Goal: Task Accomplishment & Management: Use online tool/utility

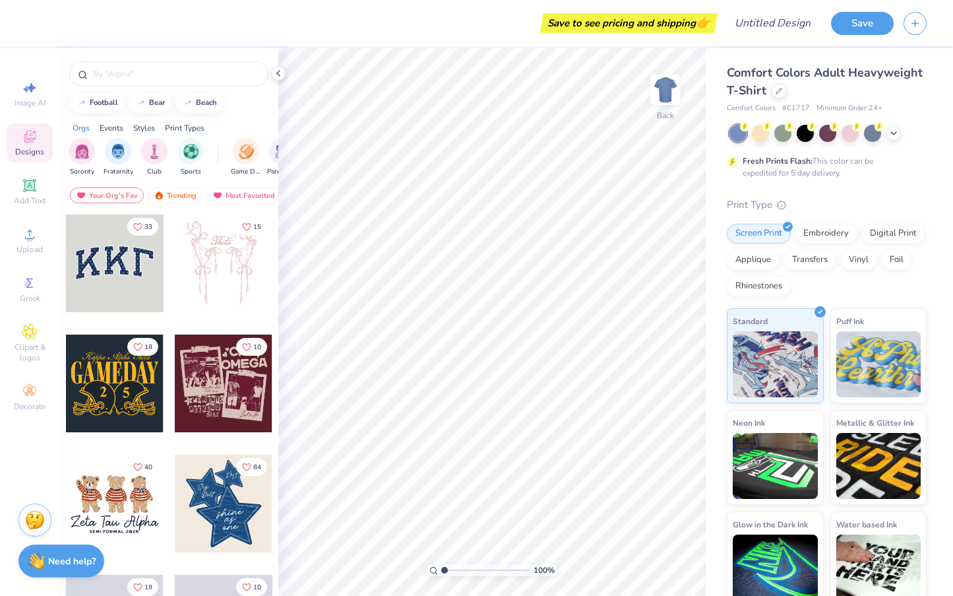
click at [212, 386] on div at bounding box center [224, 383] width 98 height 98
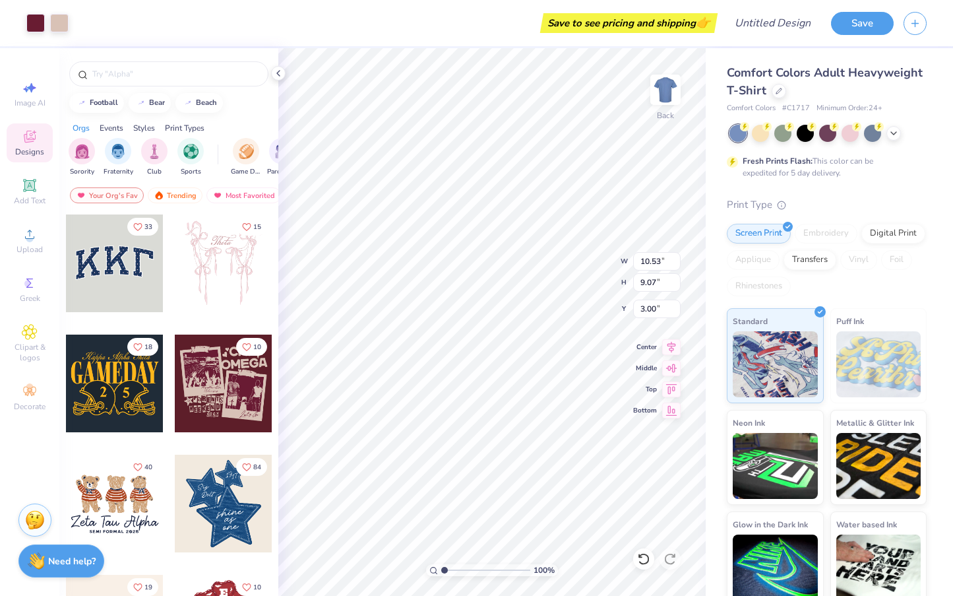
type input "4.80"
type input "11.14"
type input "9.60"
type input "4.20"
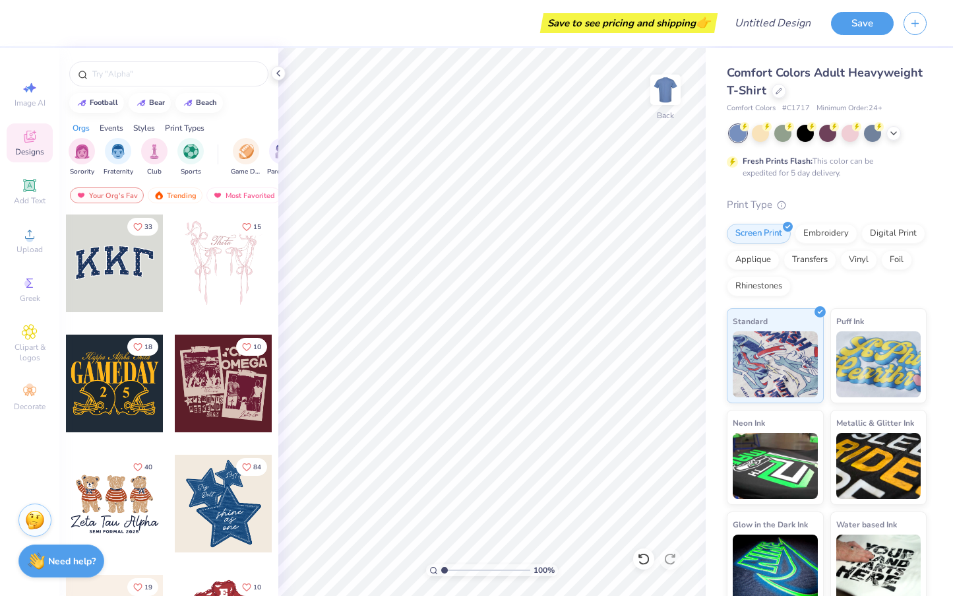
click at [245, 381] on div at bounding box center [224, 383] width 98 height 98
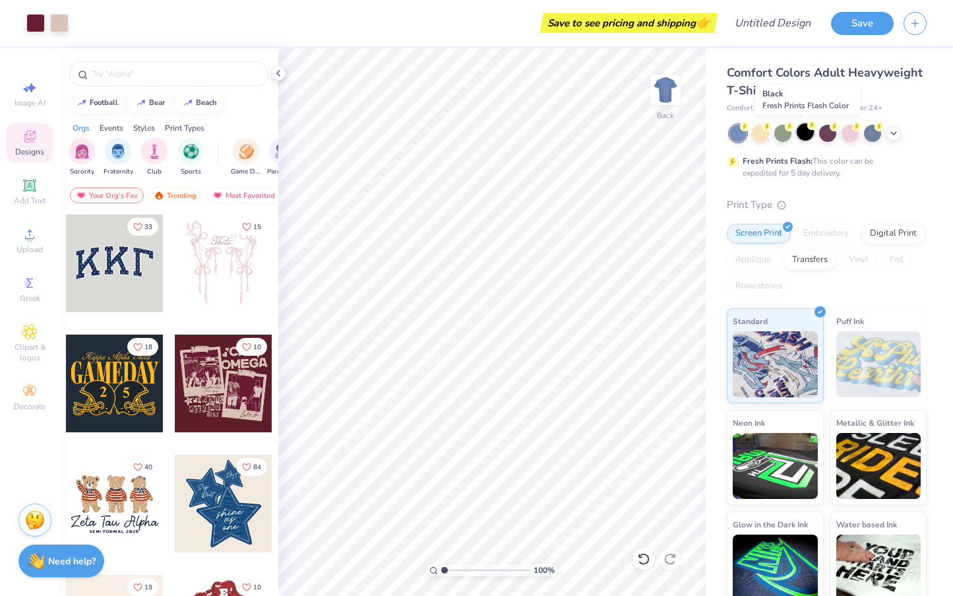
click at [809, 133] on div at bounding box center [805, 131] width 17 height 17
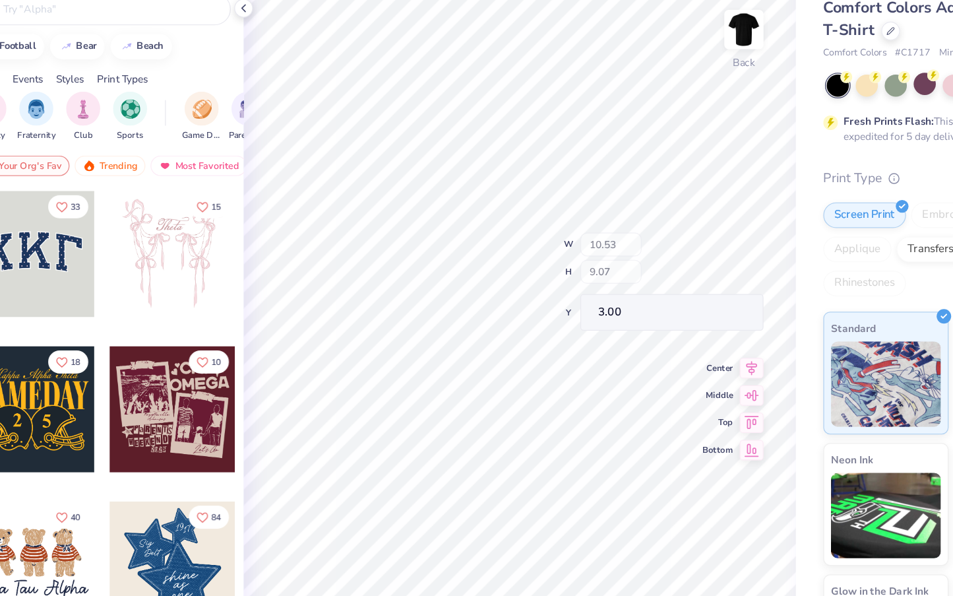
type input "2.57"
type input "1.14"
type input "3.11"
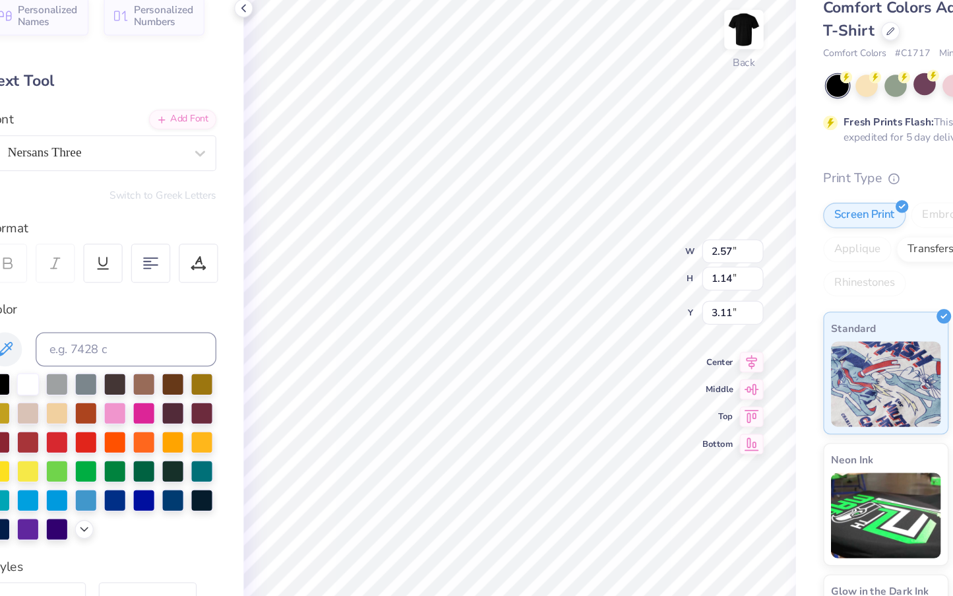
type textarea "Delta"
type input "5.57"
type input "1.39"
type input "4.63"
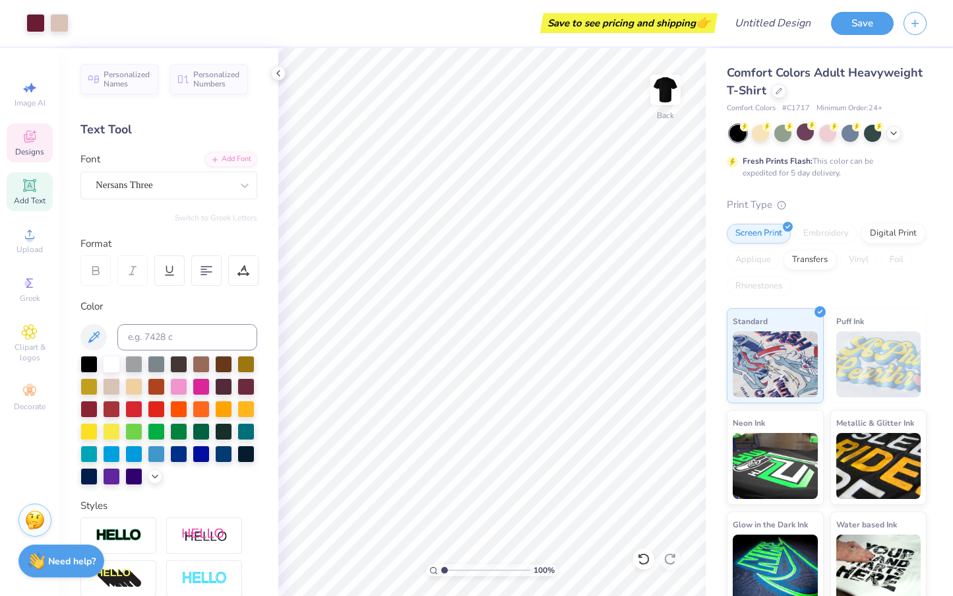
click at [39, 152] on span "Designs" at bounding box center [29, 151] width 29 height 11
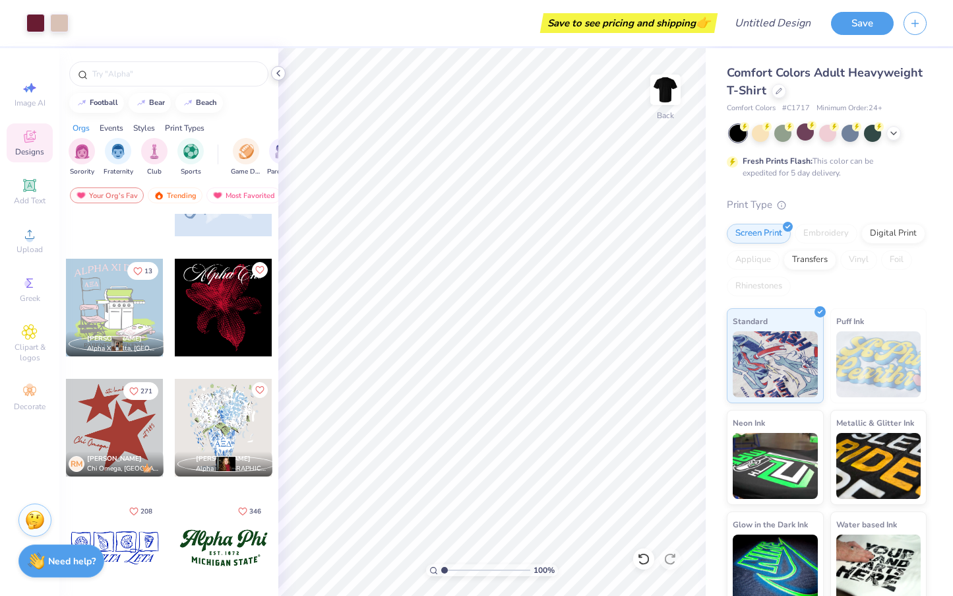
click at [280, 73] on icon at bounding box center [278, 73] width 11 height 11
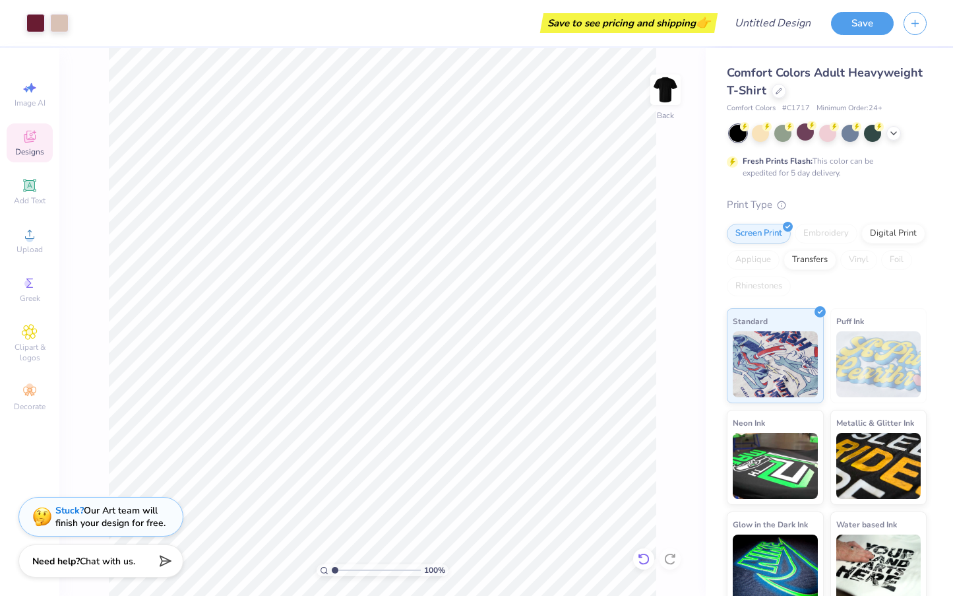
click at [644, 558] on icon at bounding box center [643, 558] width 13 height 13
click at [644, 559] on icon at bounding box center [643, 558] width 13 height 13
click at [42, 152] on span "Designs" at bounding box center [29, 151] width 29 height 11
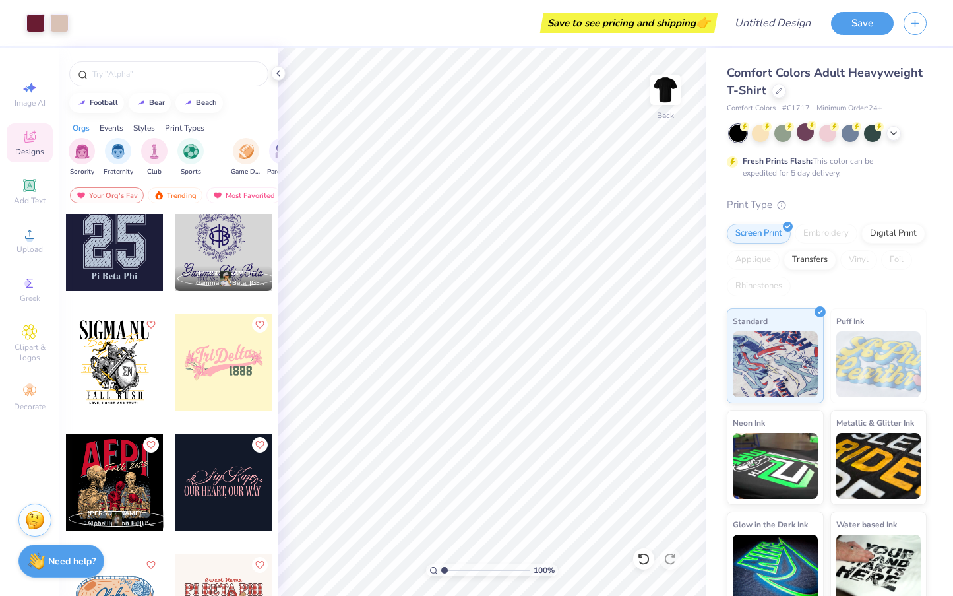
scroll to position [5911, 0]
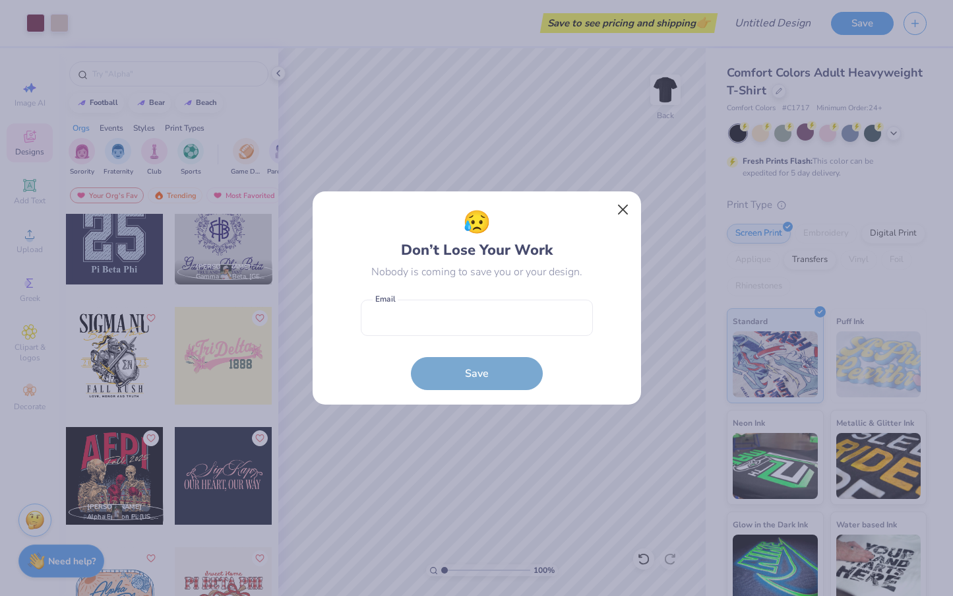
click at [622, 208] on button "Close" at bounding box center [622, 209] width 25 height 25
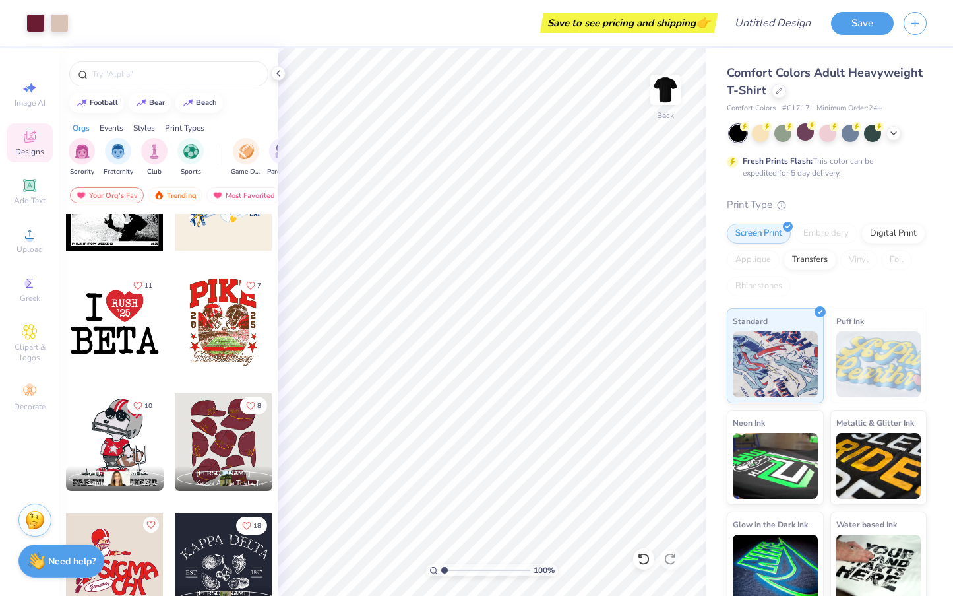
scroll to position [7022, 0]
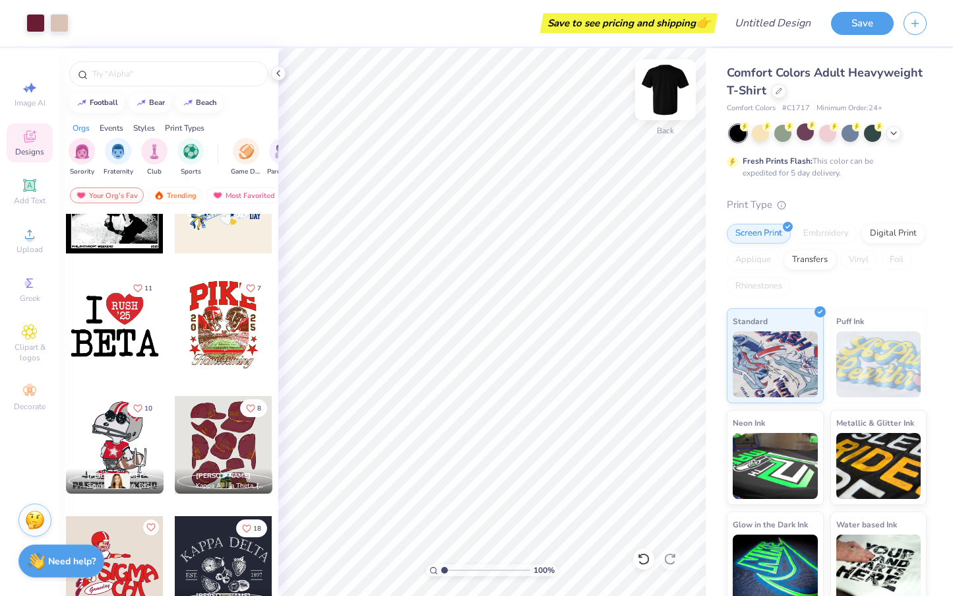
click at [671, 84] on img at bounding box center [665, 89] width 53 height 53
click at [106, 323] on div at bounding box center [115, 325] width 98 height 98
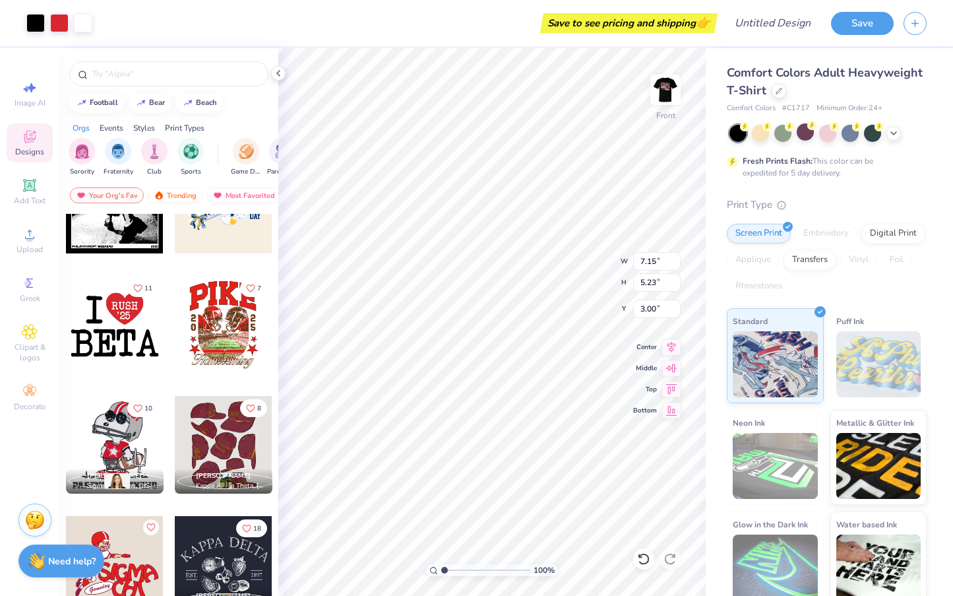
type input "7.62"
type input "9.34"
type input "6.83"
type input "6.09"
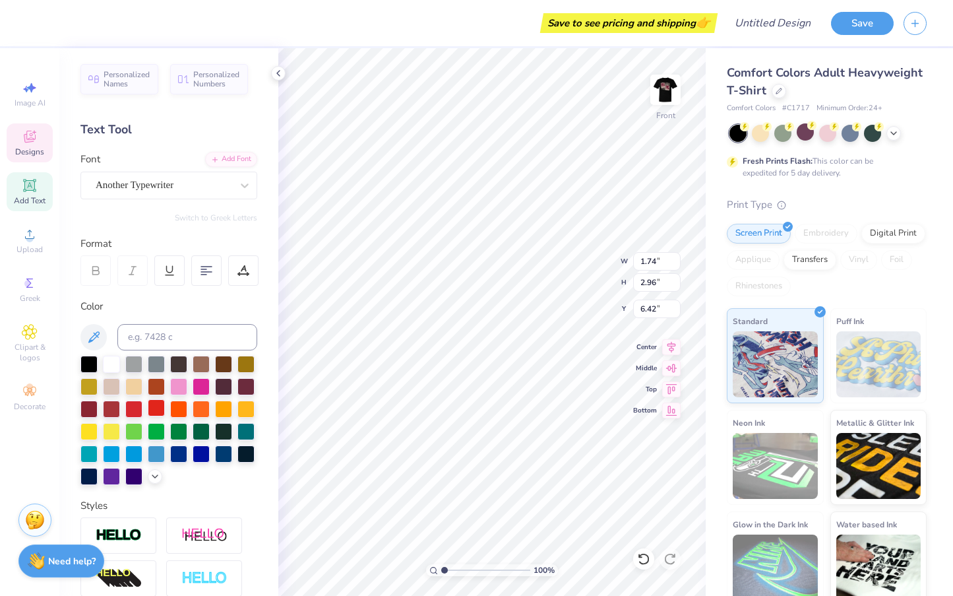
click at [156, 412] on div at bounding box center [156, 407] width 17 height 17
click at [152, 411] on div at bounding box center [156, 407] width 17 height 17
click at [118, 413] on div at bounding box center [111, 407] width 17 height 17
click at [141, 409] on div at bounding box center [133, 407] width 17 height 17
type input "9.34"
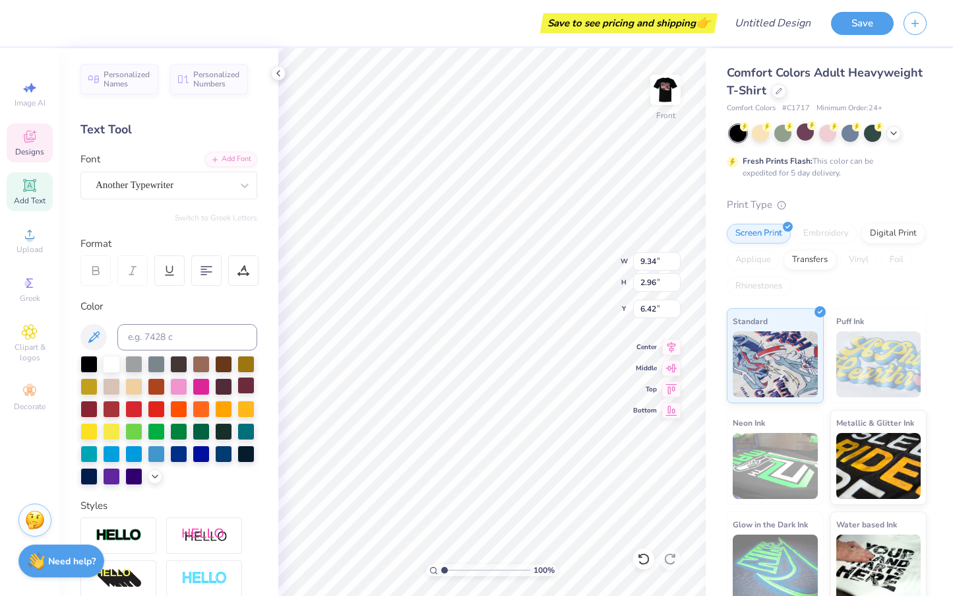
type input "9.95"
click at [135, 411] on div at bounding box center [133, 407] width 17 height 17
click at [154, 410] on div at bounding box center [156, 407] width 17 height 17
click at [153, 416] on div at bounding box center [156, 407] width 17 height 17
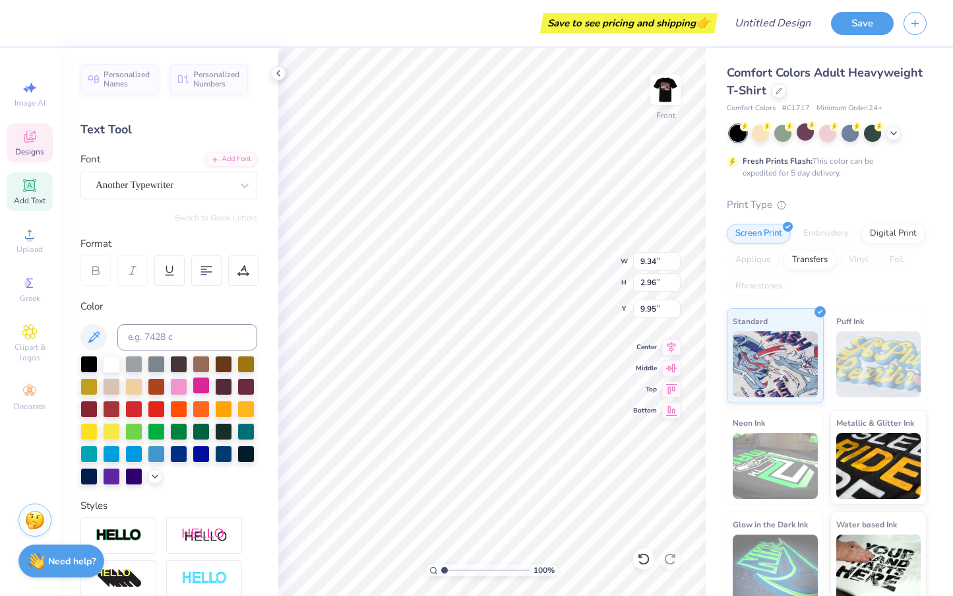
type input "1.74"
type input "6.42"
click at [158, 408] on div at bounding box center [156, 407] width 17 height 17
type input "9.34"
type input "9.95"
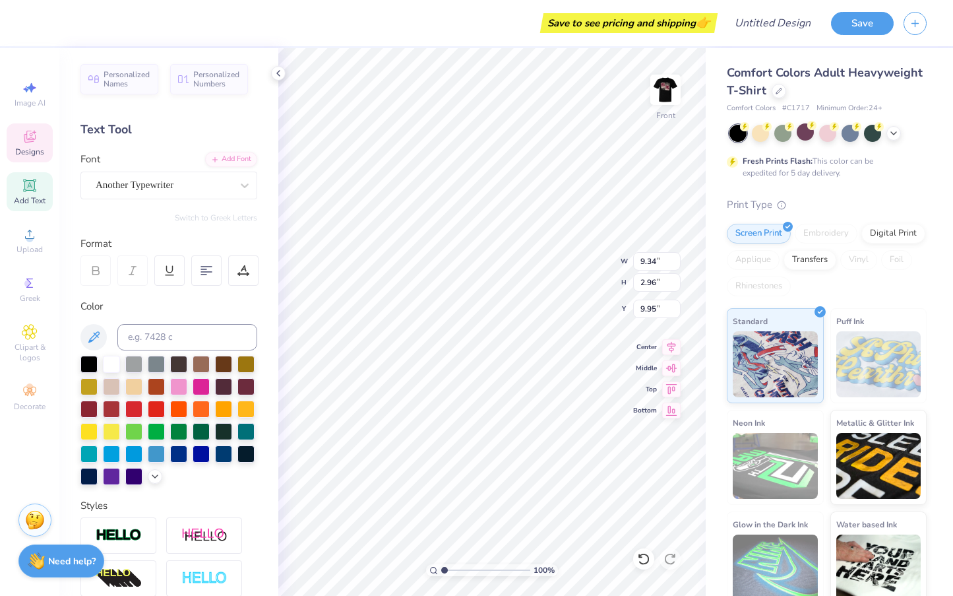
type input "1.74"
type input "6.42"
type textarea "we"
type input "9.34"
type input "9.95"
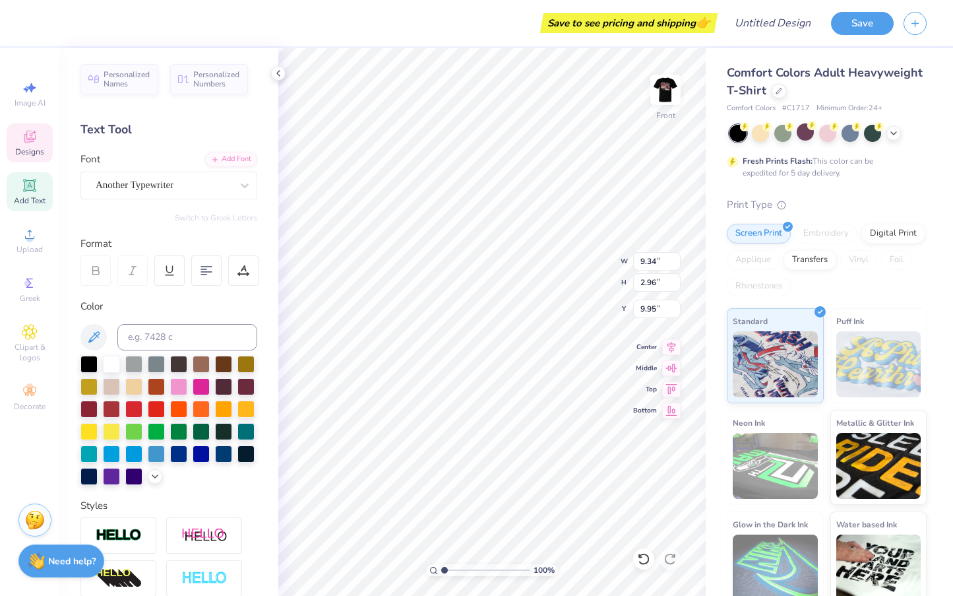
type input "4.22"
type input "2.17"
type input "6.77"
type input "6.15"
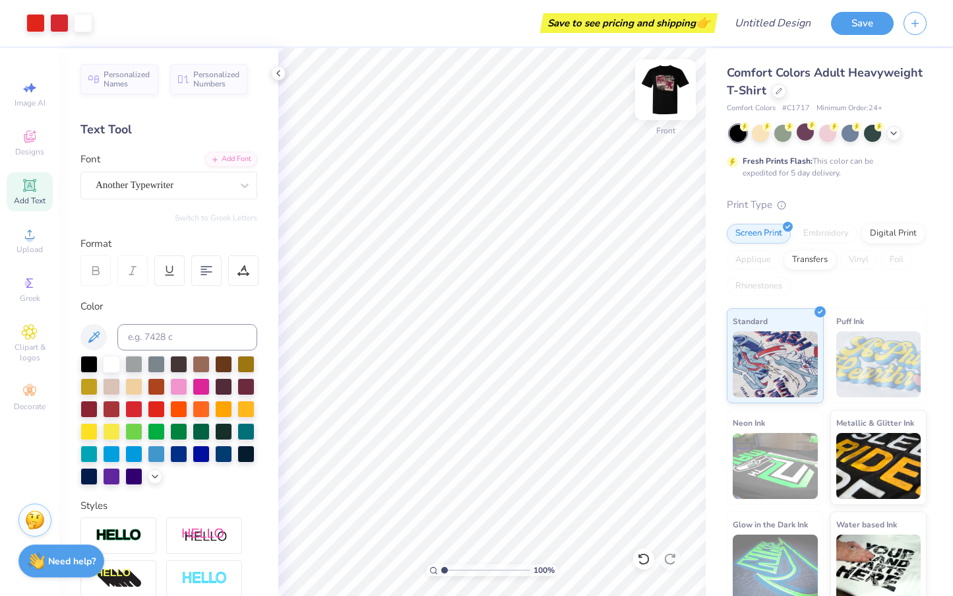
click at [665, 83] on img at bounding box center [665, 89] width 53 height 53
click at [665, 91] on img at bounding box center [665, 89] width 53 height 53
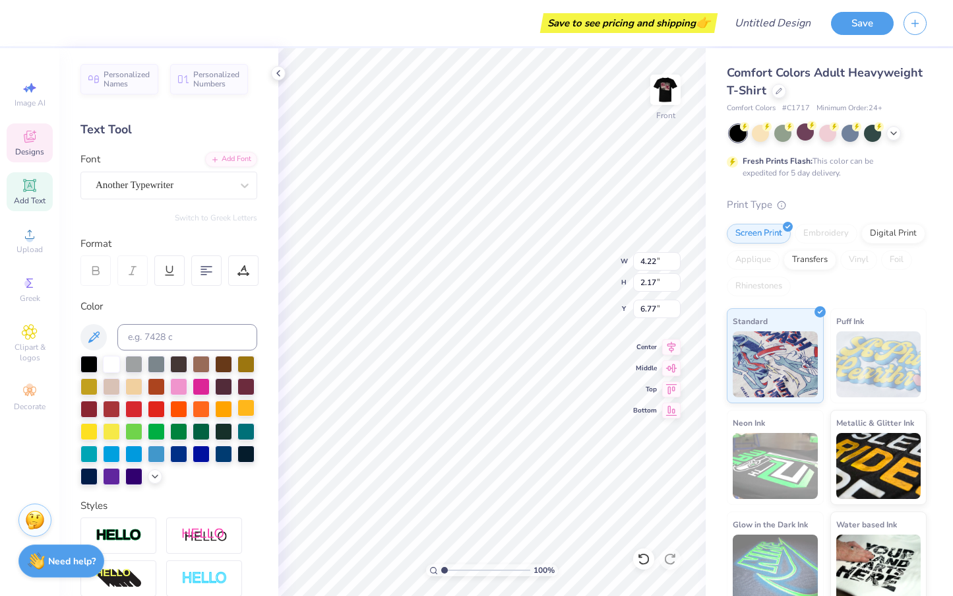
click at [244, 408] on div at bounding box center [245, 407] width 17 height 17
type input "9.34"
type input "2.96"
type input "9.95"
click at [223, 409] on div at bounding box center [223, 407] width 17 height 17
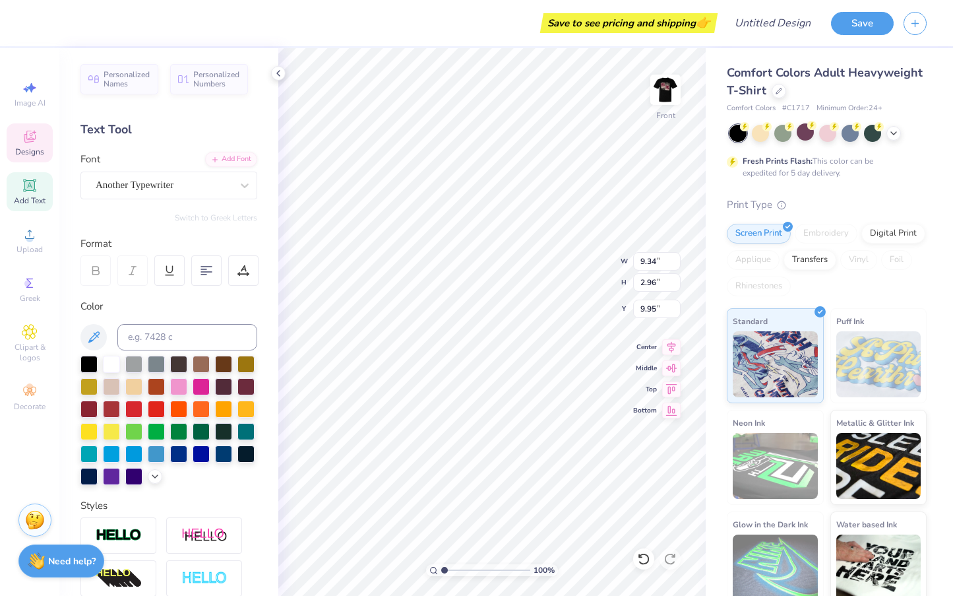
type input "4.22"
type input "2.17"
type input "6.77"
click at [219, 402] on div at bounding box center [223, 407] width 17 height 17
type input "7.00"
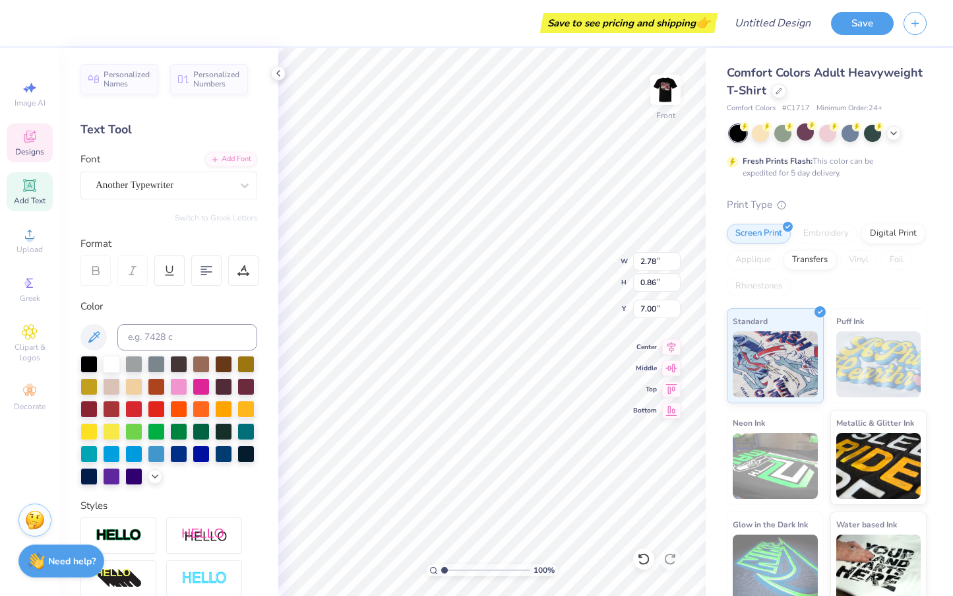
type input "9.34"
type input "2.96"
type input "9.95"
type input "1.08"
type input "0.84"
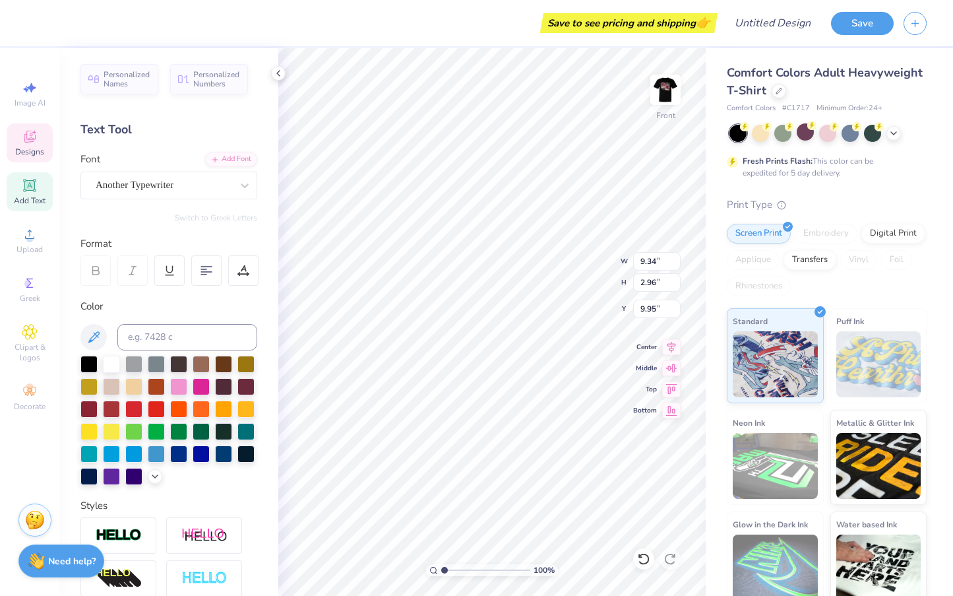
type input "8.10"
type input "0.17"
type input "0.32"
type textarea "t"
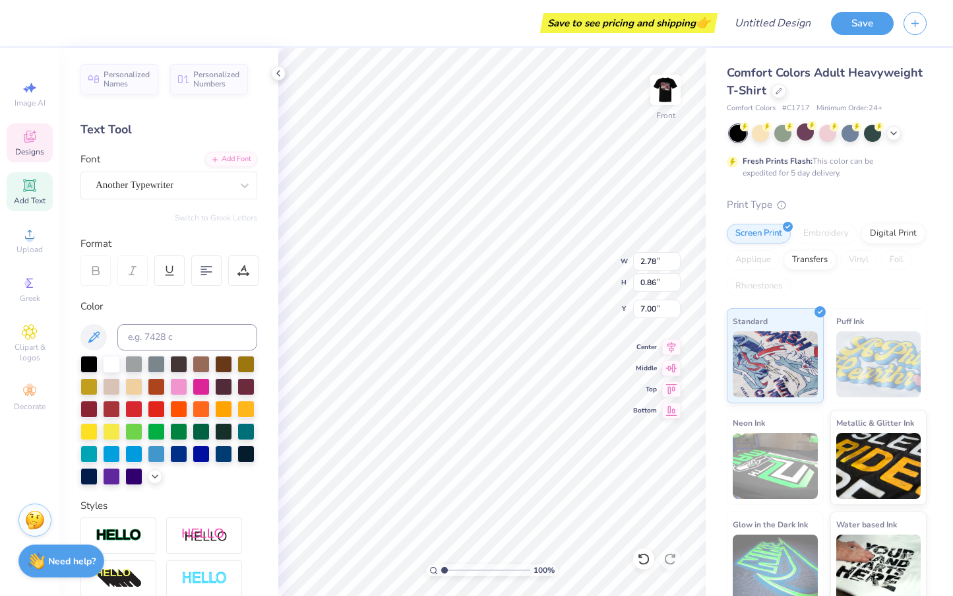
type textarea "T"
type input "7.58"
type textarea "the hawks"
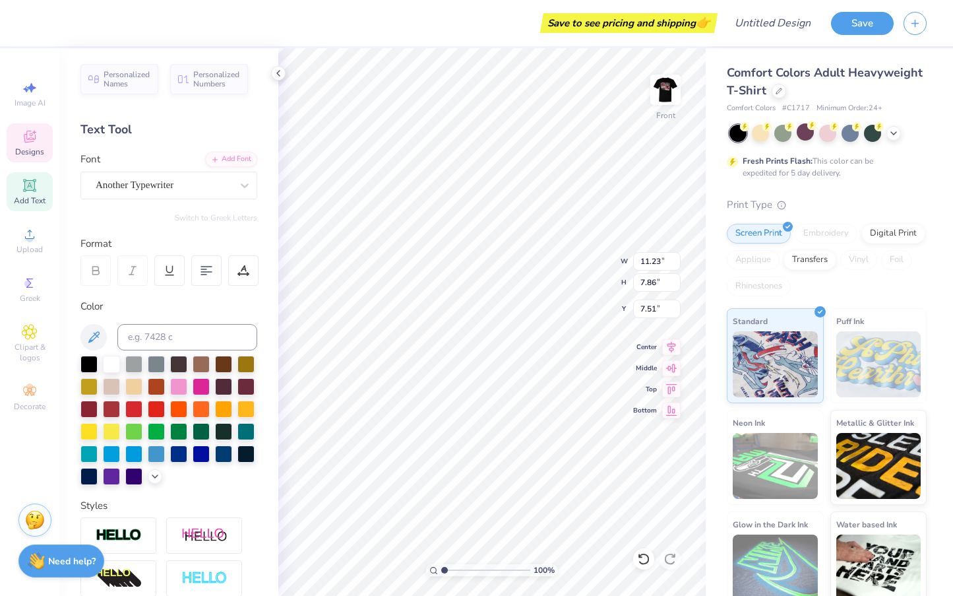
type input "9.82"
type textarea "The Hawks"
type input "4.22"
type input "2.17"
type input "6.77"
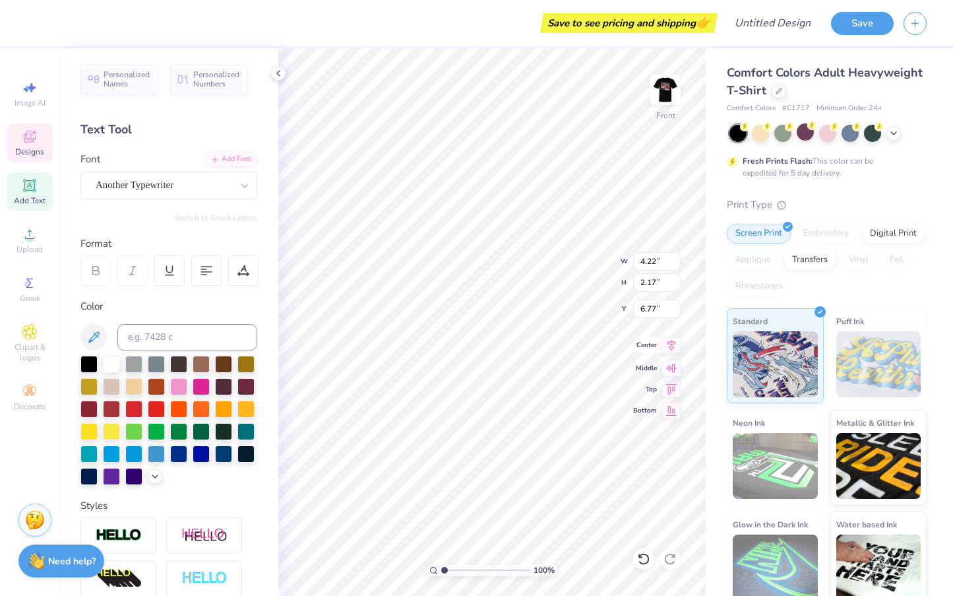
type textarea "We"
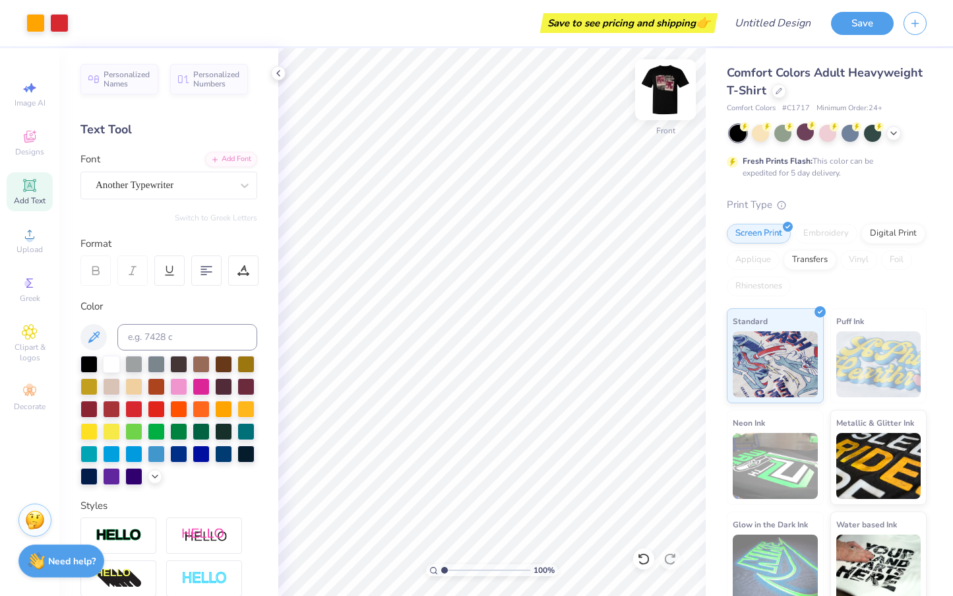
click at [672, 97] on img at bounding box center [665, 89] width 53 height 53
click at [654, 72] on img at bounding box center [665, 89] width 53 height 53
click at [661, 106] on img at bounding box center [665, 89] width 53 height 53
click at [668, 96] on img at bounding box center [665, 89] width 53 height 53
type textarea "The Hawks"
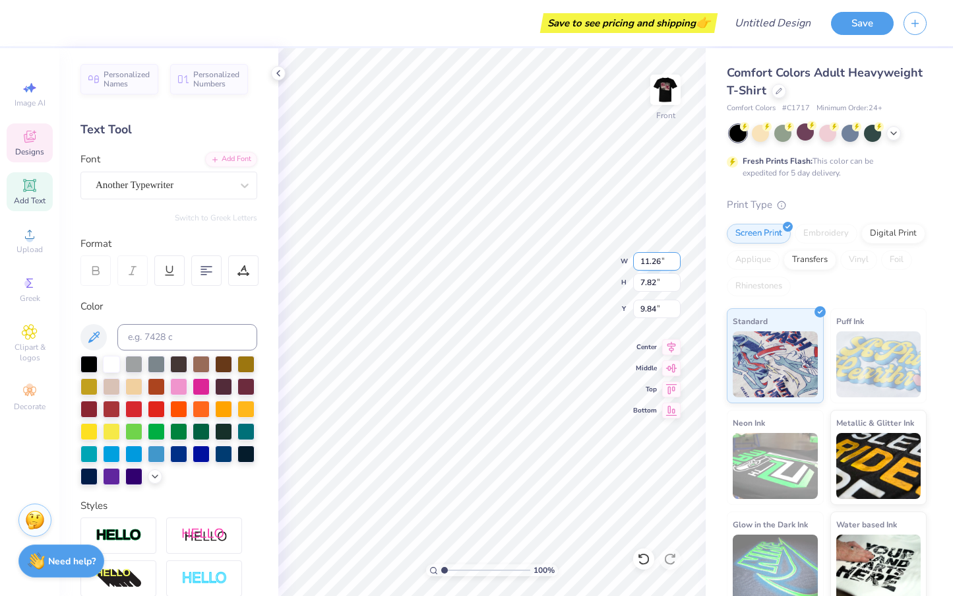
type input "11.25"
type input "2.21"
type input "12.65"
click at [675, 264] on input "11.25" at bounding box center [656, 261] width 47 height 18
click at [675, 264] on input "11.24" at bounding box center [656, 261] width 47 height 18
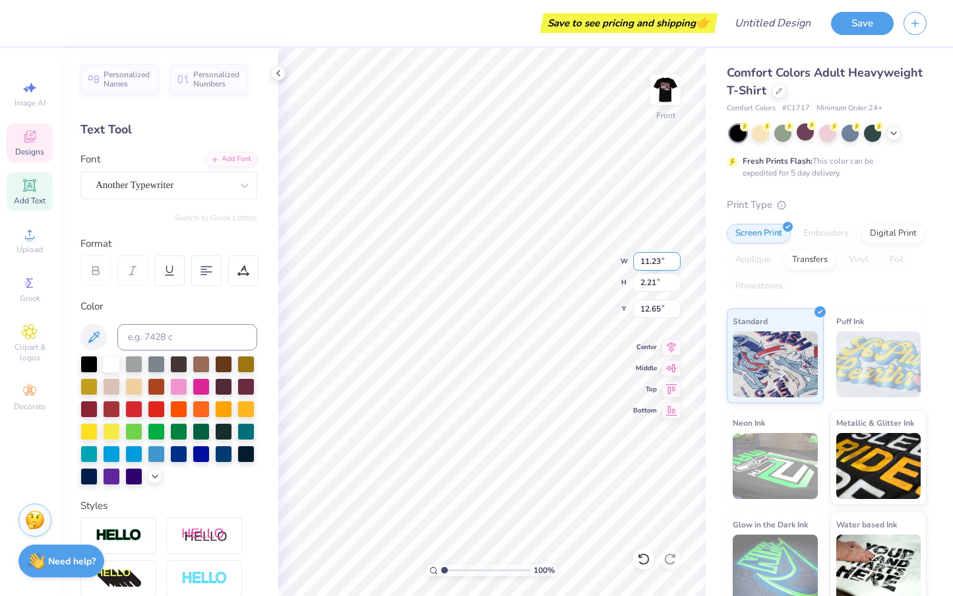
click at [675, 264] on input "11.23" at bounding box center [656, 261] width 47 height 18
click at [675, 264] on input "11.22" at bounding box center [656, 261] width 47 height 18
type input "11.00"
type input "1.67"
type input "12.92"
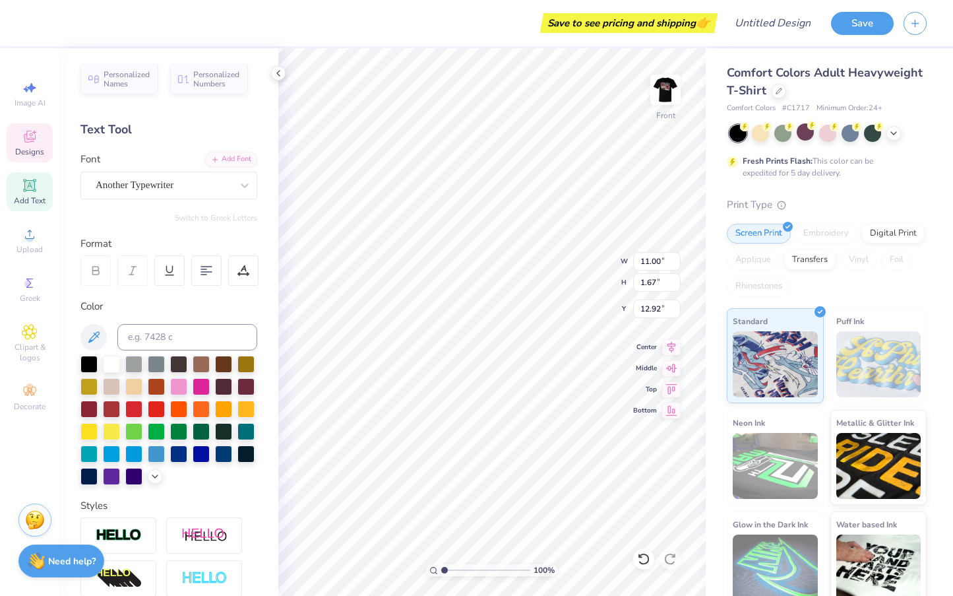
type input "10.08"
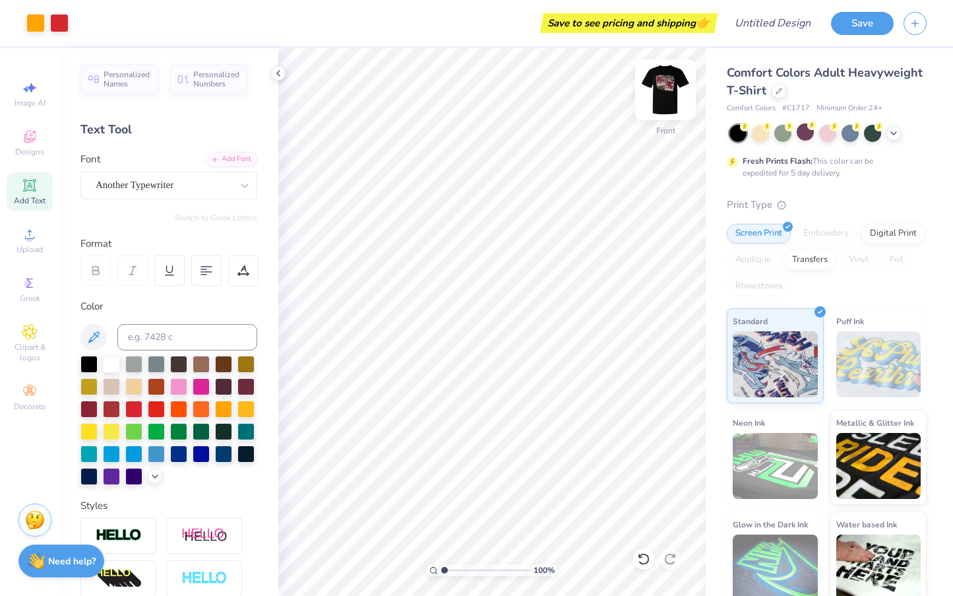
click at [663, 95] on img at bounding box center [665, 89] width 53 height 53
type input "3.62"
type input "1.13"
type input "8.85"
type textarea "G"
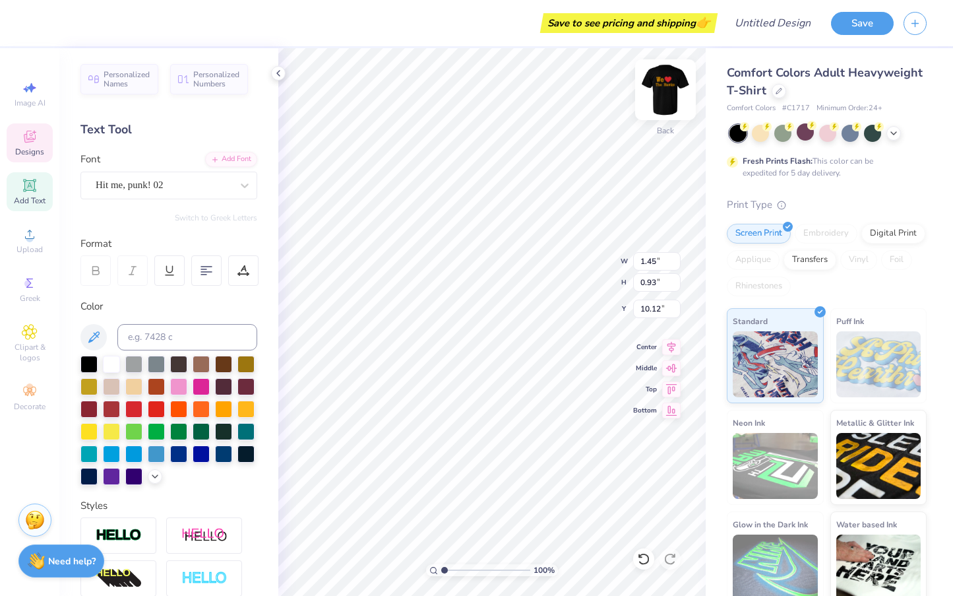
type input "1.74"
type input "1.16"
type input "9.81"
type textarea "coming"
type input "1.45"
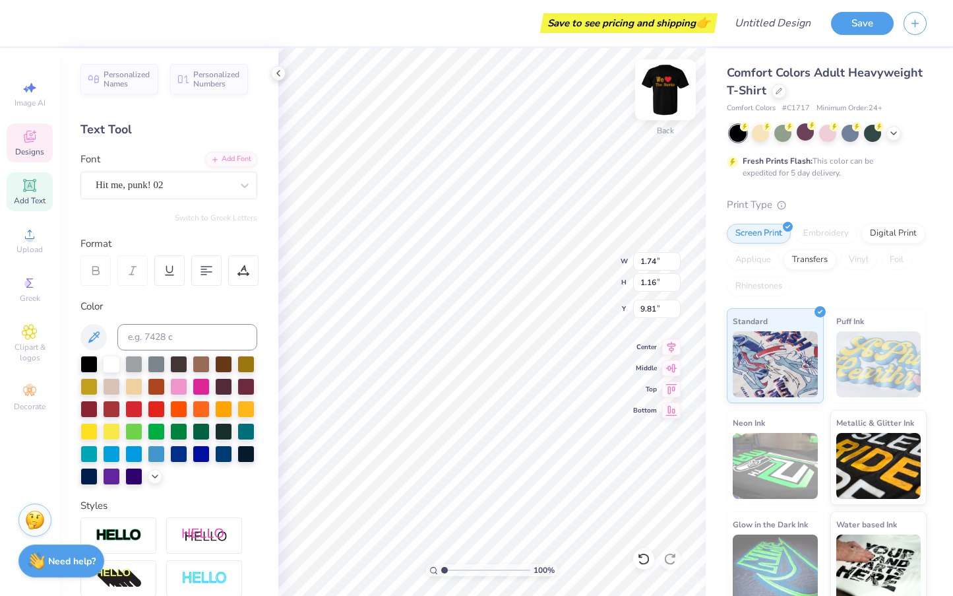
type input "0.93"
type input "10.12"
type textarea "home"
type input "10.05"
type input "9.03"
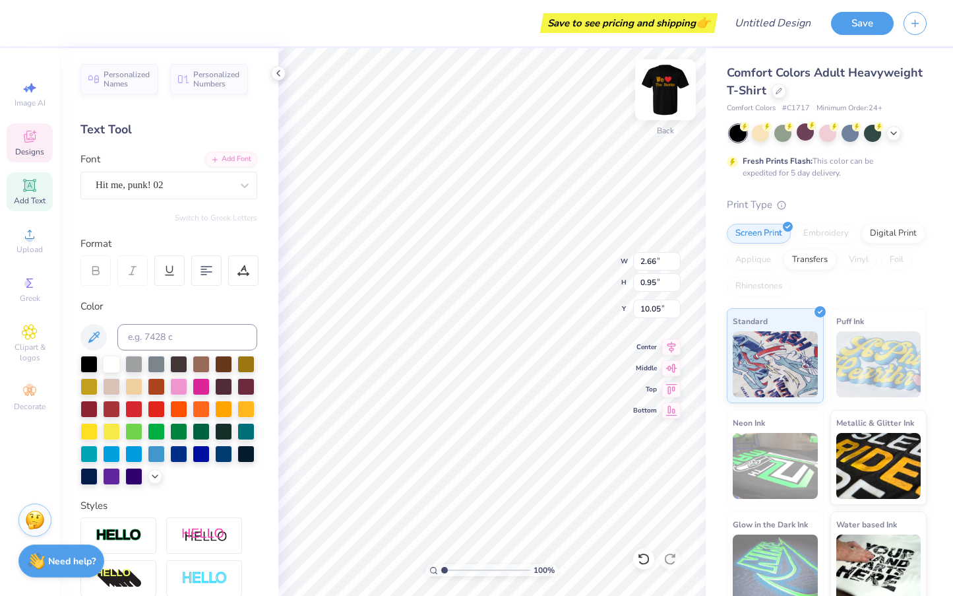
type input "9.22"
type input "3.86"
type input "1.18"
type input "10.07"
type input "3.83"
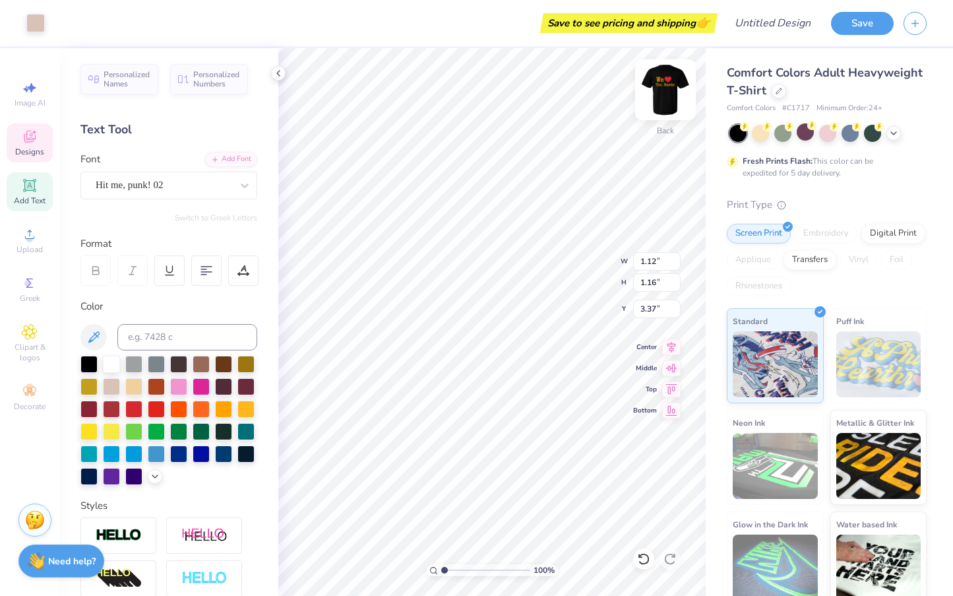
type input "3.29"
type input "2.57"
type input "1.14"
type input "3.11"
type textarea "Delta"
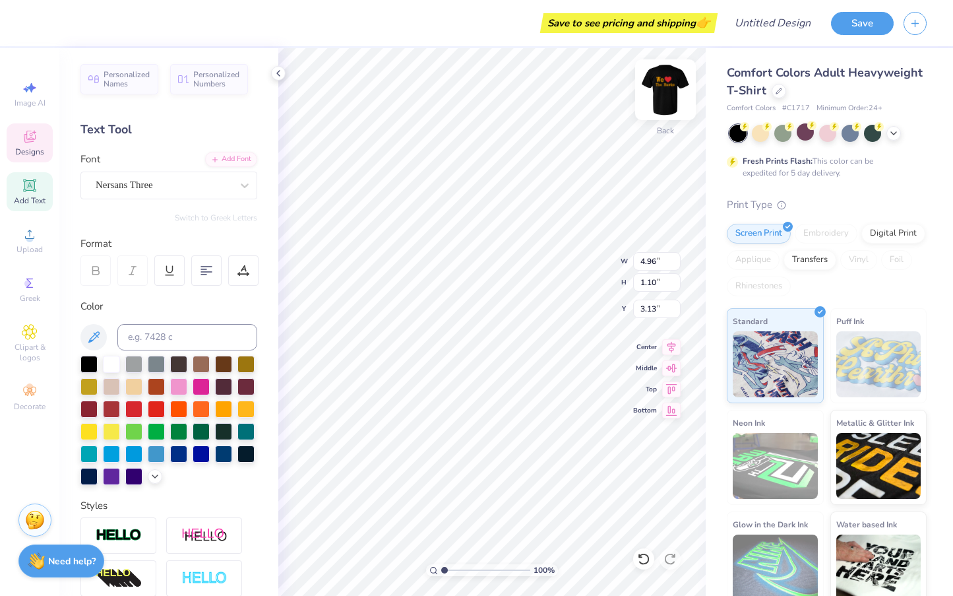
type input "1.90"
type input "4.96"
type input "1.10"
type input "3.00"
type input "1.39"
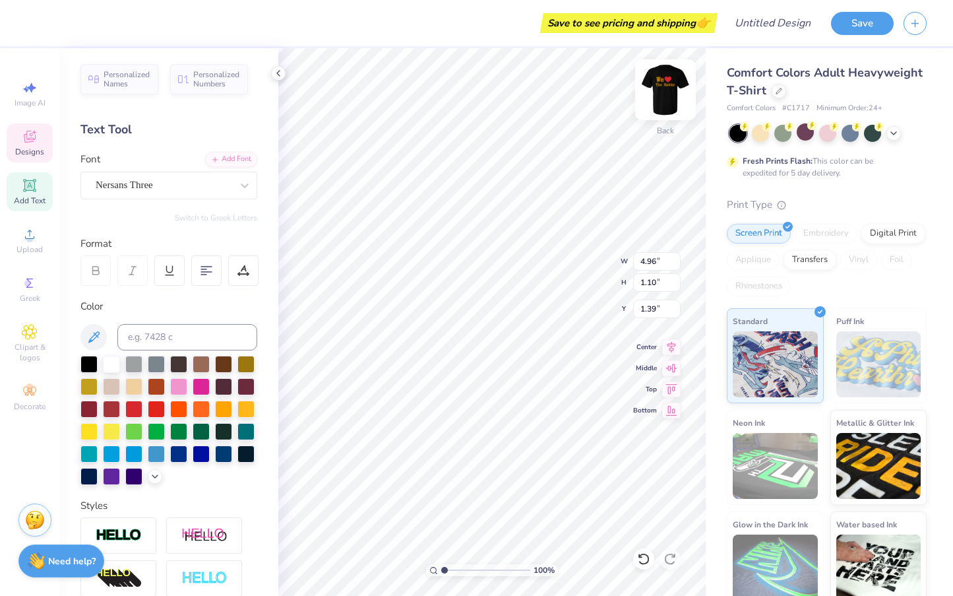
type input "1.12"
type input "1.16"
type input "3.29"
type input "2.12"
click at [226, 408] on div at bounding box center [223, 407] width 17 height 17
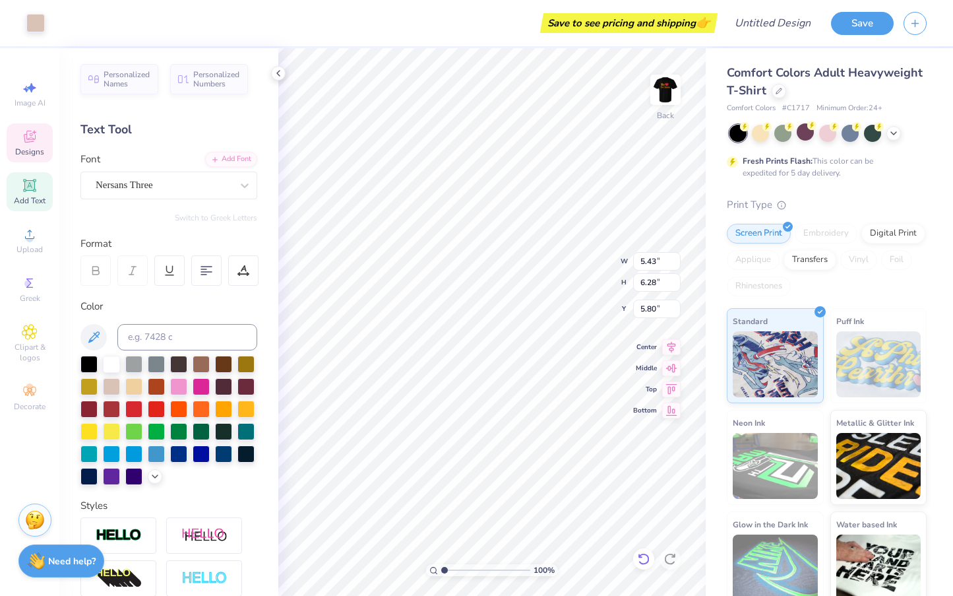
click at [647, 555] on icon at bounding box center [643, 559] width 11 height 12
type input "5.57"
type input "1.39"
type input "4.63"
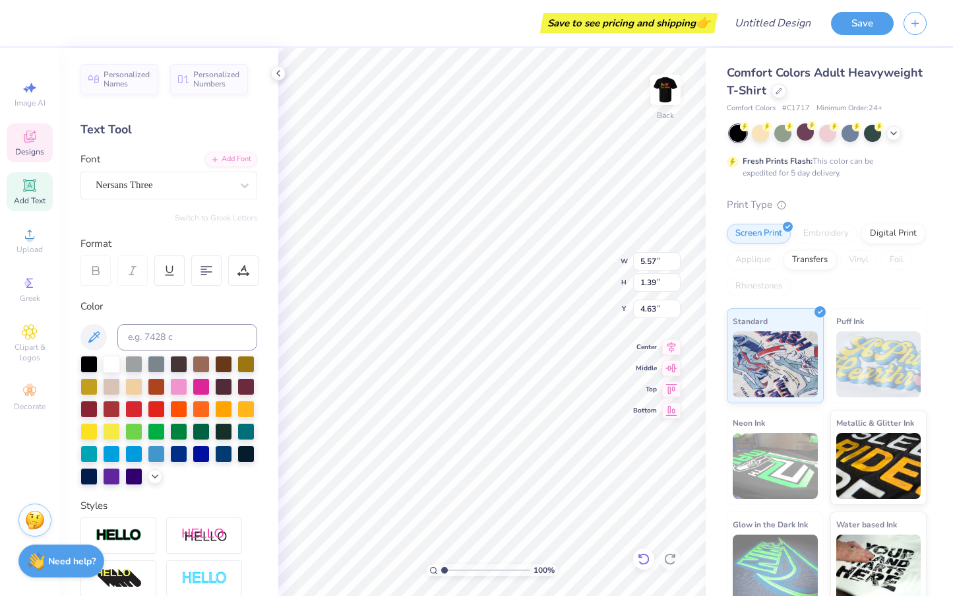
type textarea "zeta"
type input "4.45"
type input "4.61"
type input "3.00"
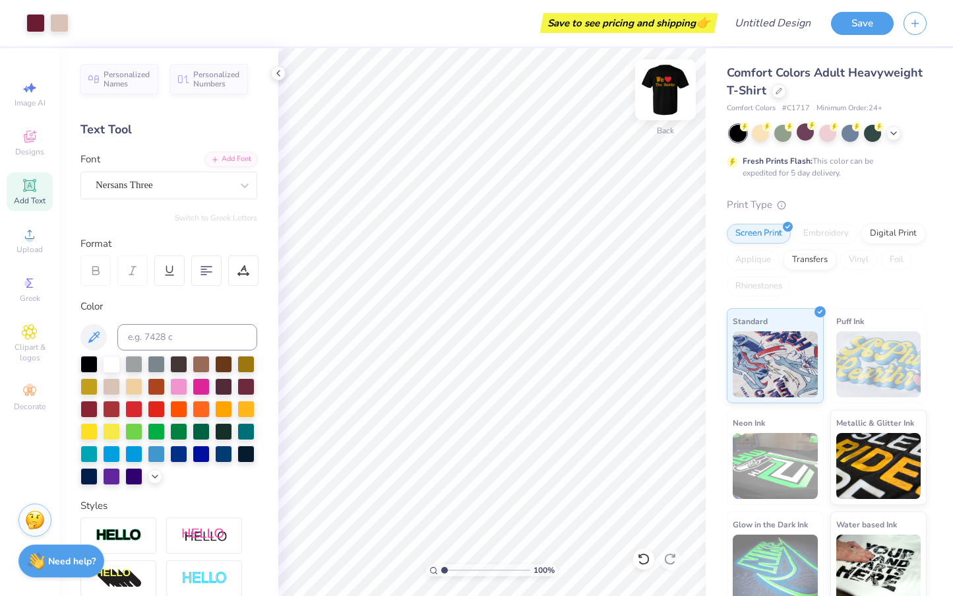
click at [663, 96] on img at bounding box center [665, 89] width 53 height 53
click at [676, 82] on img at bounding box center [665, 89] width 53 height 53
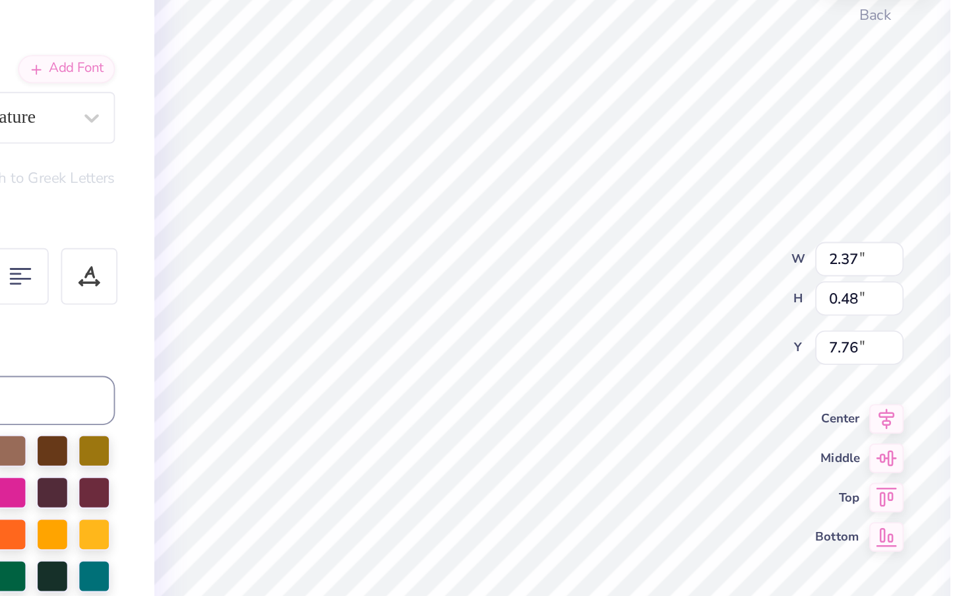
scroll to position [0, 1]
type textarea "[US_STATE][GEOGRAPHIC_DATA],,"
type input "1.71"
type input "0.57"
type input "8.04"
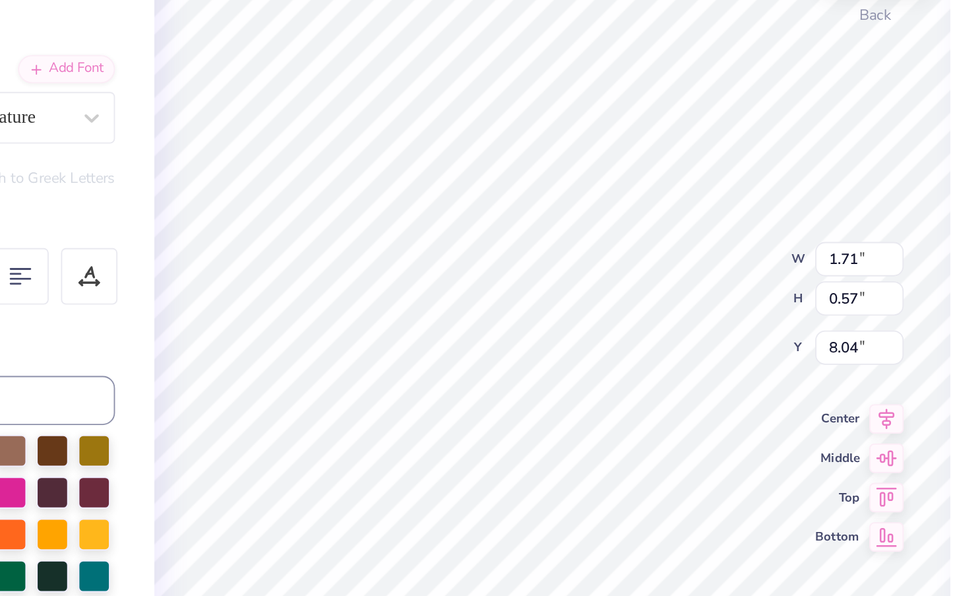
type textarea "[US_STATE]"
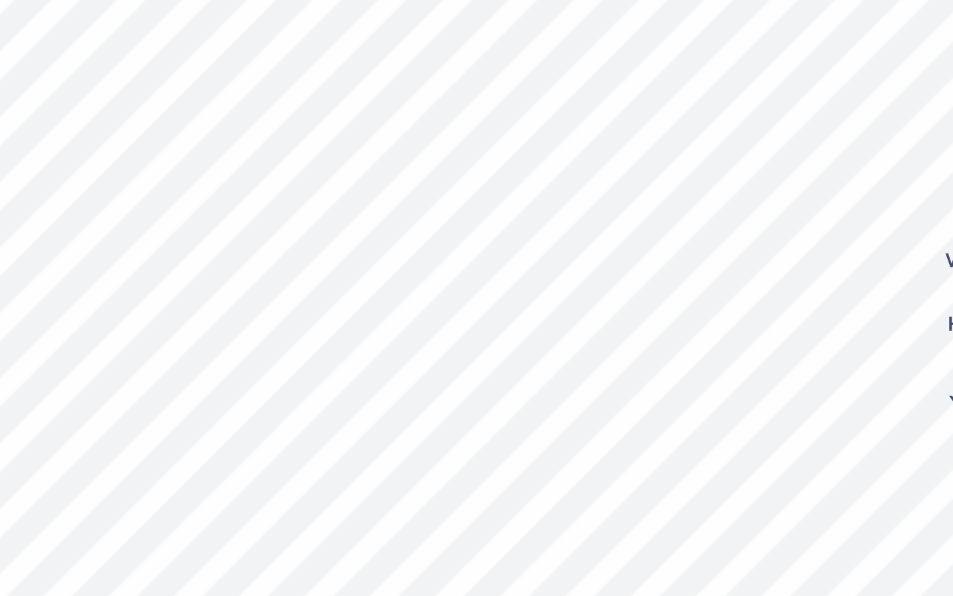
type input "1.96"
type input "0.48"
type input "8.58"
type input "1.28"
type input "0.23"
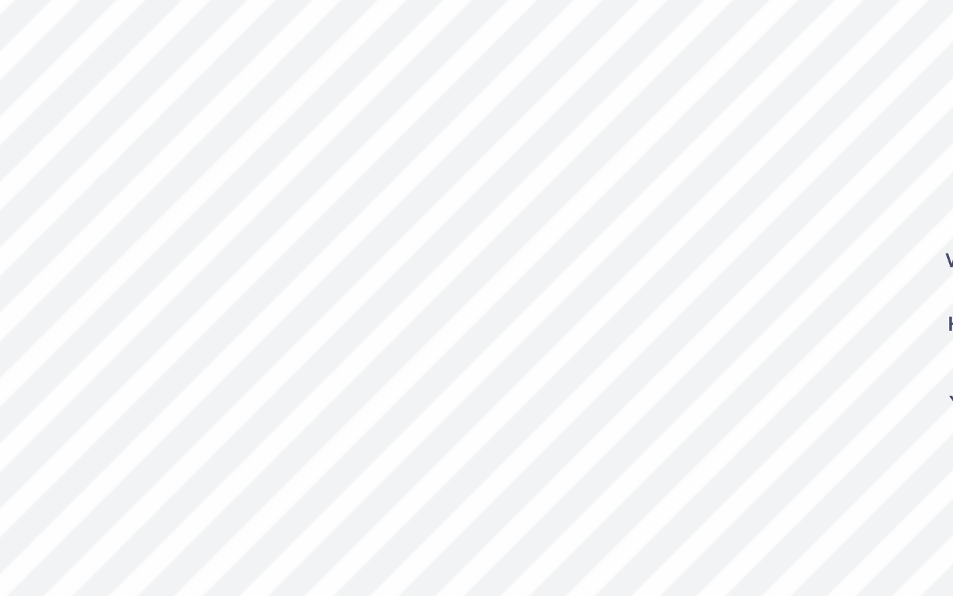
type input "8.50"
type input "5.41"
type input "6.16"
type input "3.00"
type input "1.96"
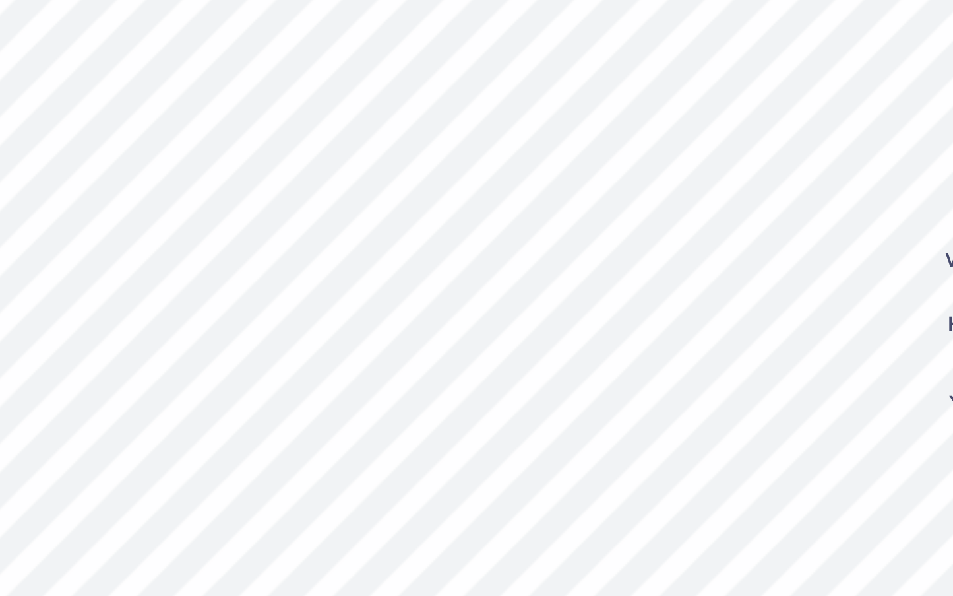
type input "0.48"
type input "7.79"
type input "2.76"
type input "0.68"
type input "7.81"
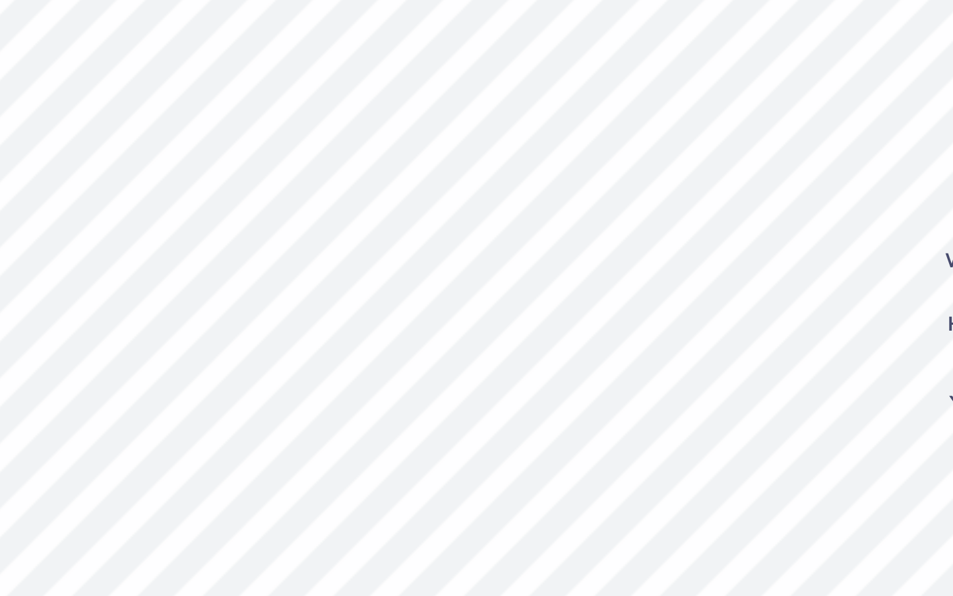
type input "5.41"
type input "6.16"
type input "3.00"
type input "2.76"
type input "0.68"
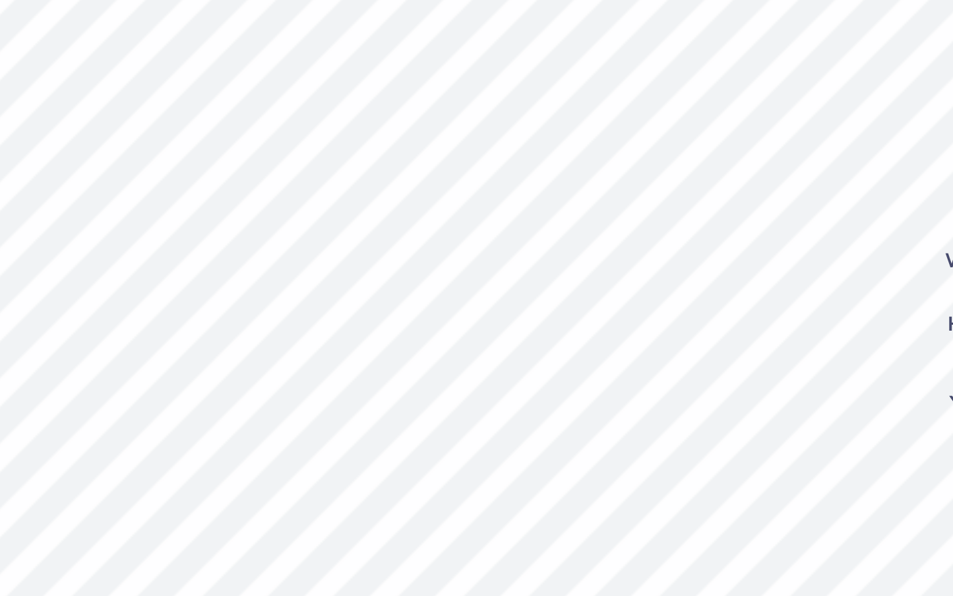
type input "7.81"
type textarea "[US_STATE][GEOGRAPHIC_DATA],"
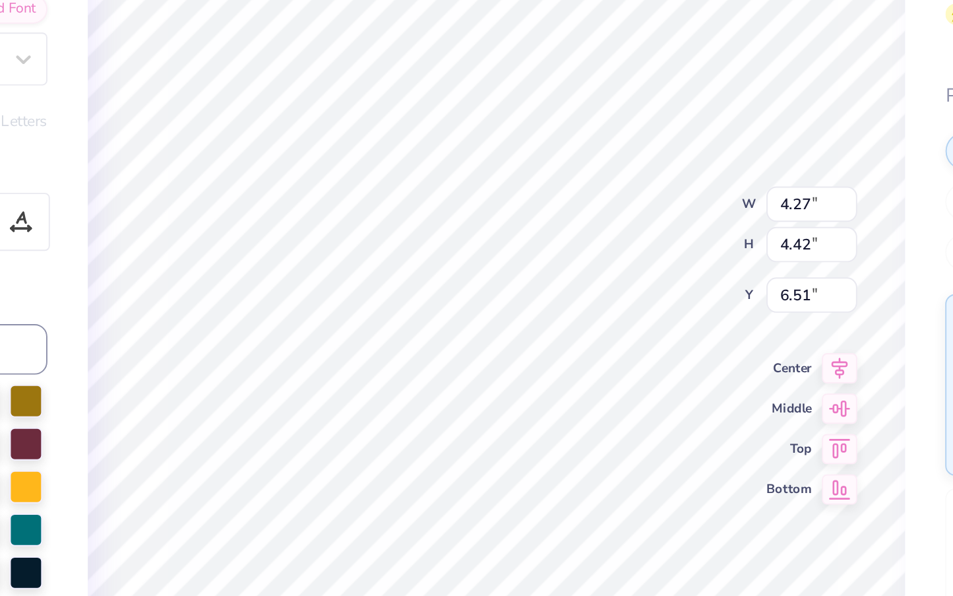
type input "6.40"
type input "4.62"
type input "5.15"
type input "5.80"
type input "5.77"
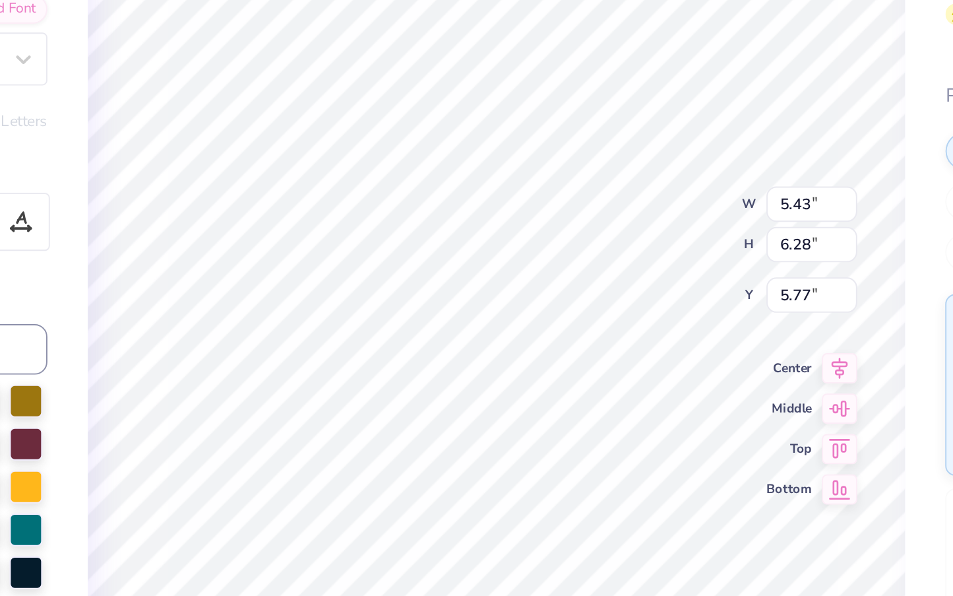
type input "4.62"
type input "5.15"
type input "5.58"
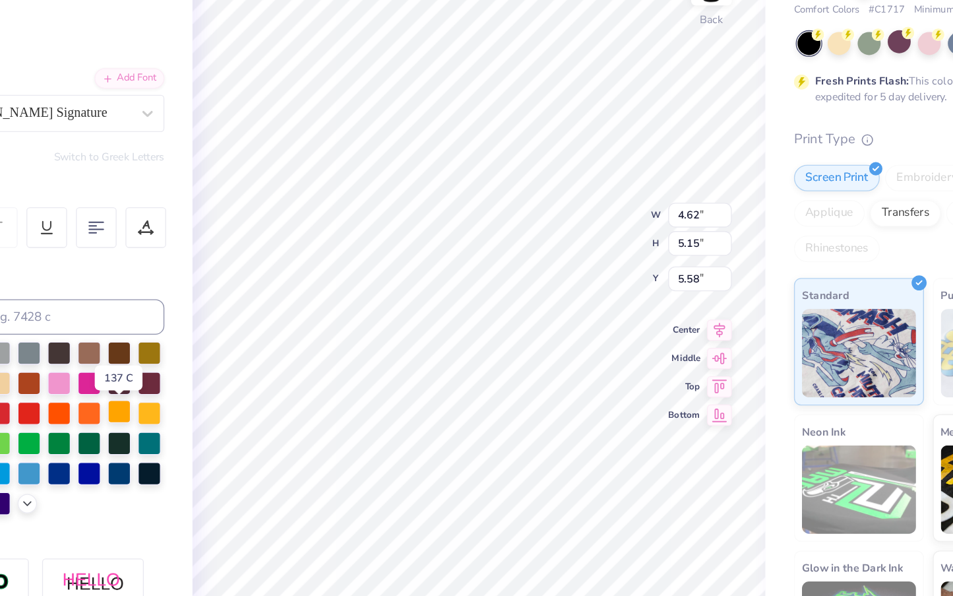
click at [215, 399] on div at bounding box center [223, 407] width 17 height 17
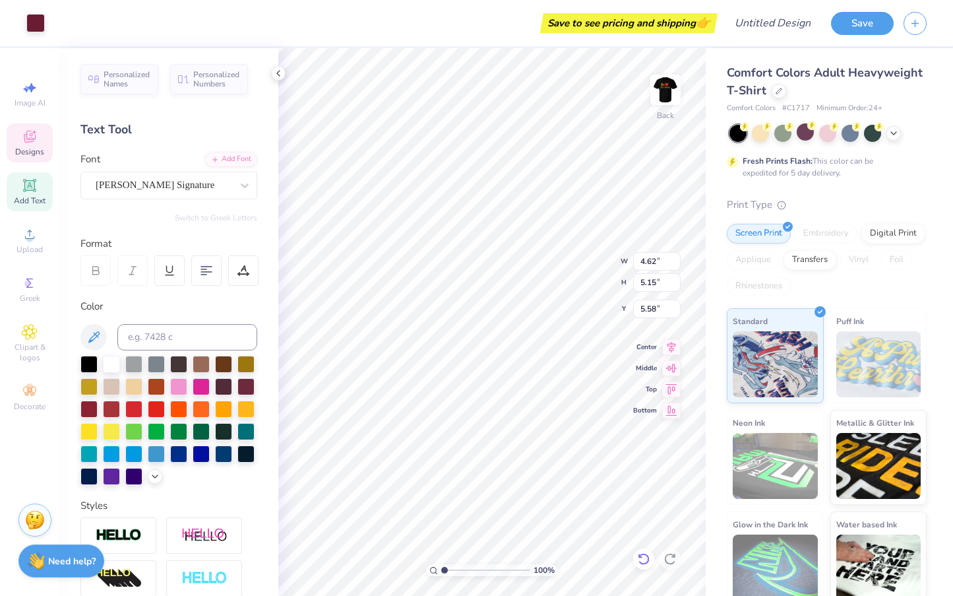
click at [646, 555] on icon at bounding box center [643, 558] width 13 height 13
click at [645, 555] on icon at bounding box center [643, 558] width 13 height 13
click at [222, 412] on div at bounding box center [223, 407] width 17 height 17
click at [644, 556] on icon at bounding box center [643, 558] width 13 height 13
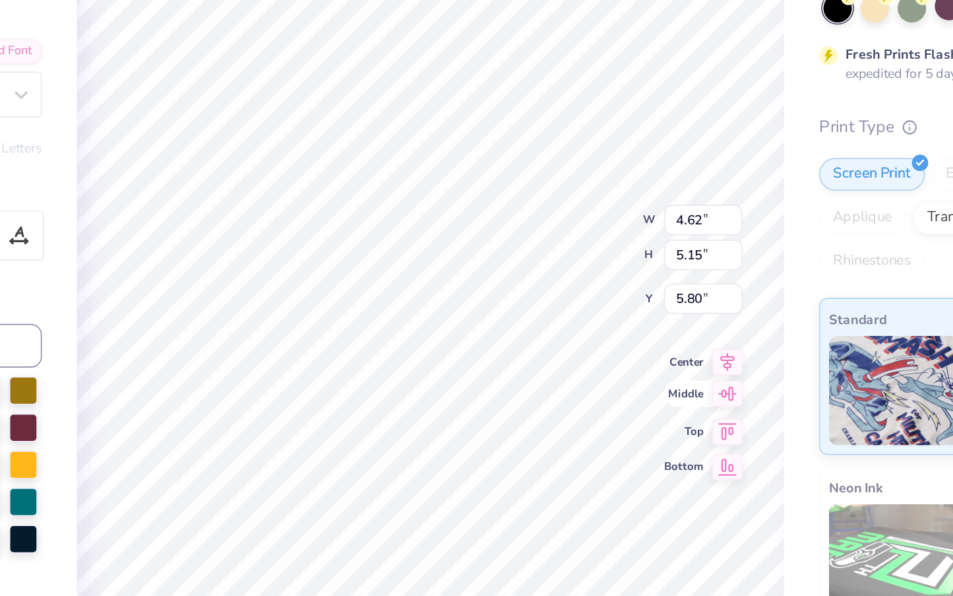
type input "5.92"
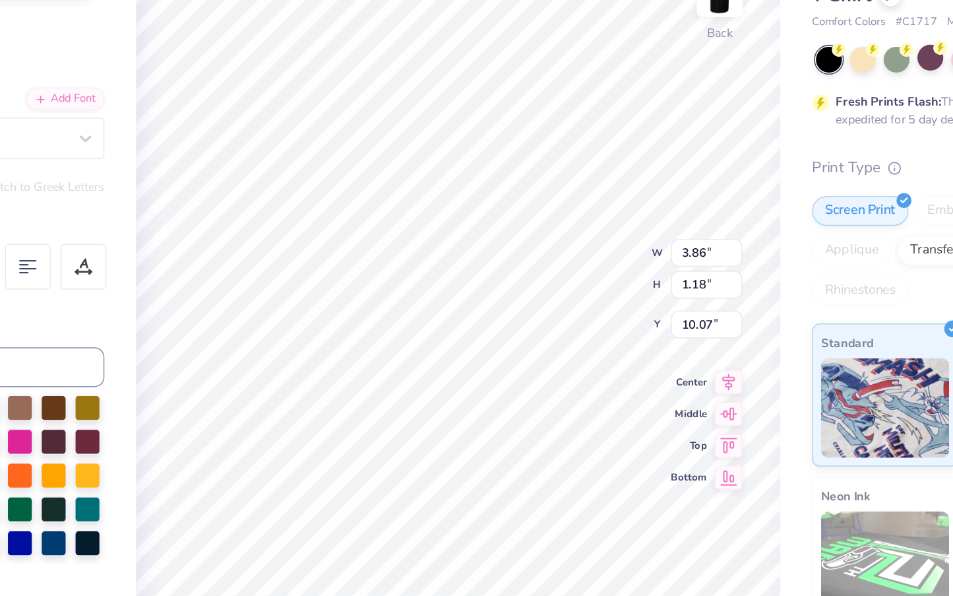
type input "9.00"
type input "10.51"
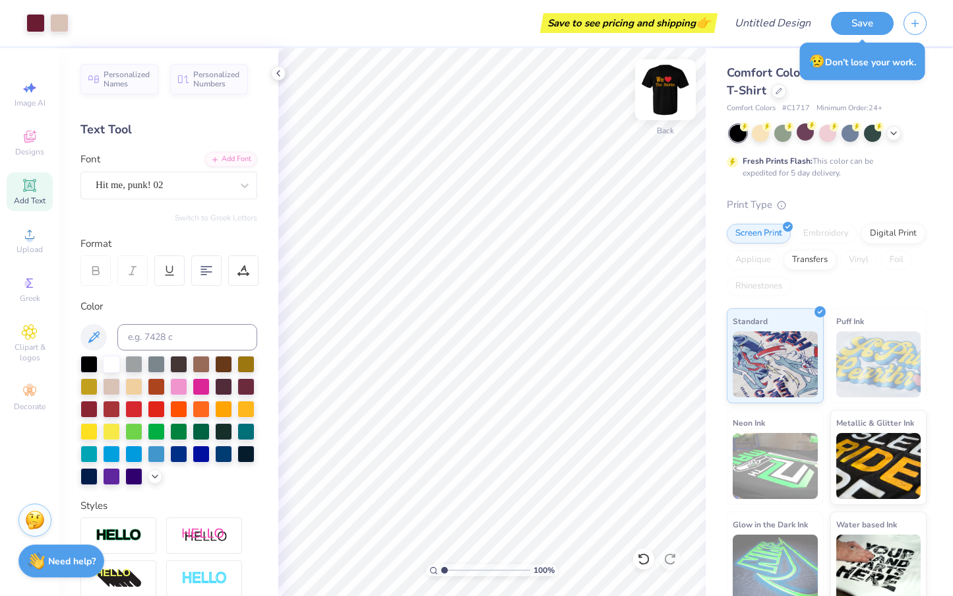
click at [668, 90] on img at bounding box center [665, 89] width 53 height 53
click at [669, 97] on img at bounding box center [665, 89] width 53 height 53
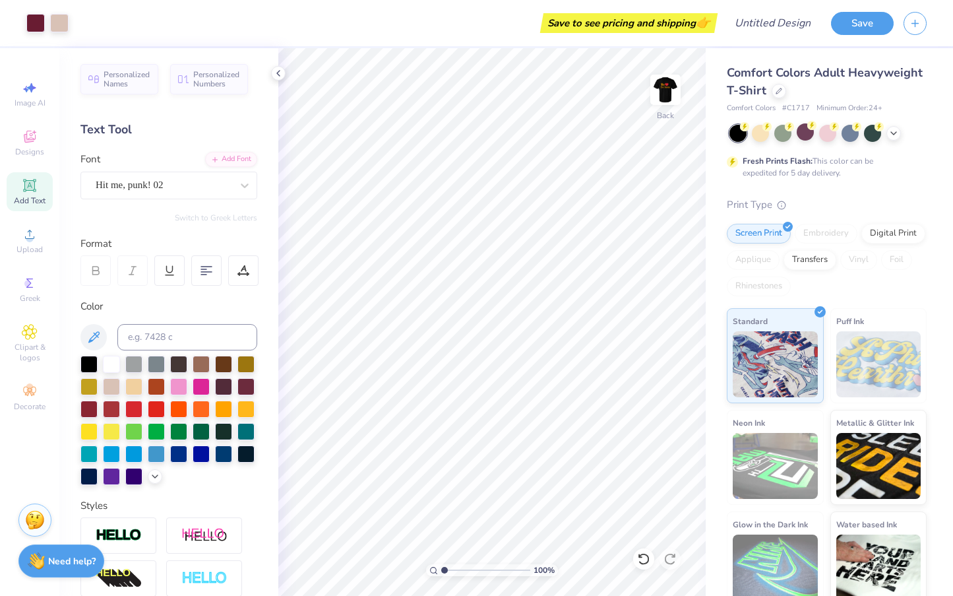
click at [669, 97] on img at bounding box center [665, 90] width 26 height 26
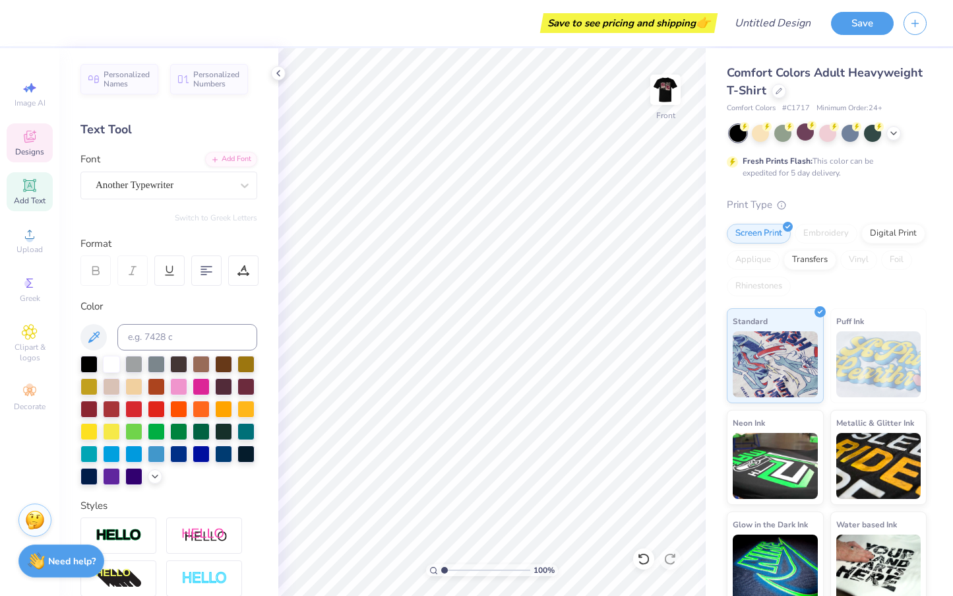
click at [34, 152] on span "Designs" at bounding box center [29, 151] width 29 height 11
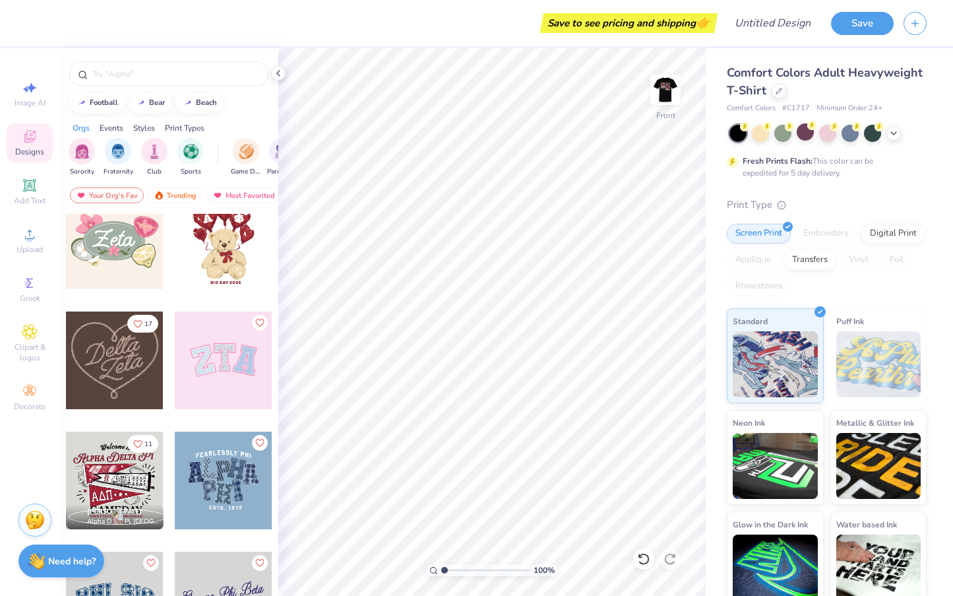
scroll to position [294, 0]
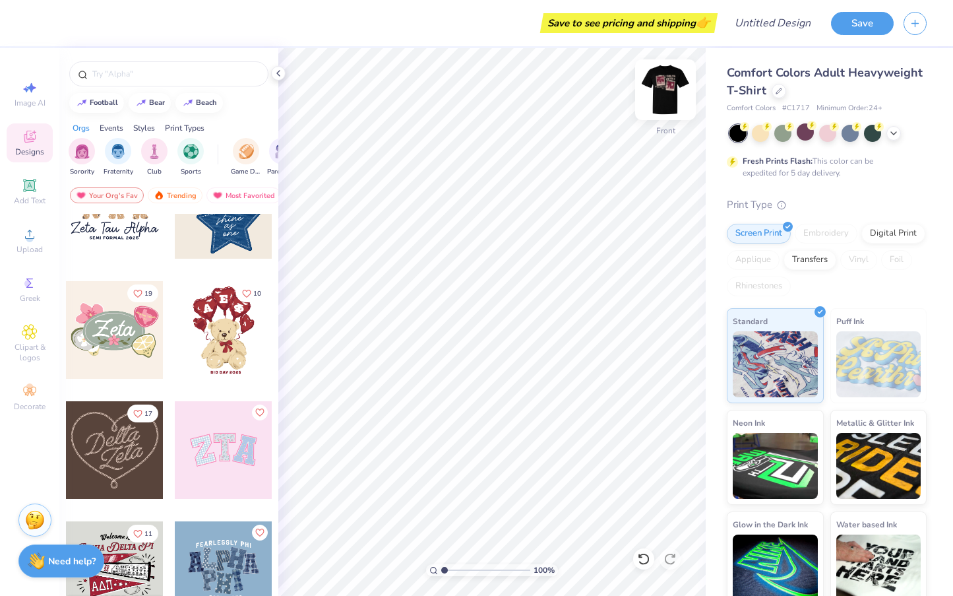
click at [683, 82] on img at bounding box center [665, 89] width 53 height 53
click at [668, 86] on img at bounding box center [665, 89] width 53 height 53
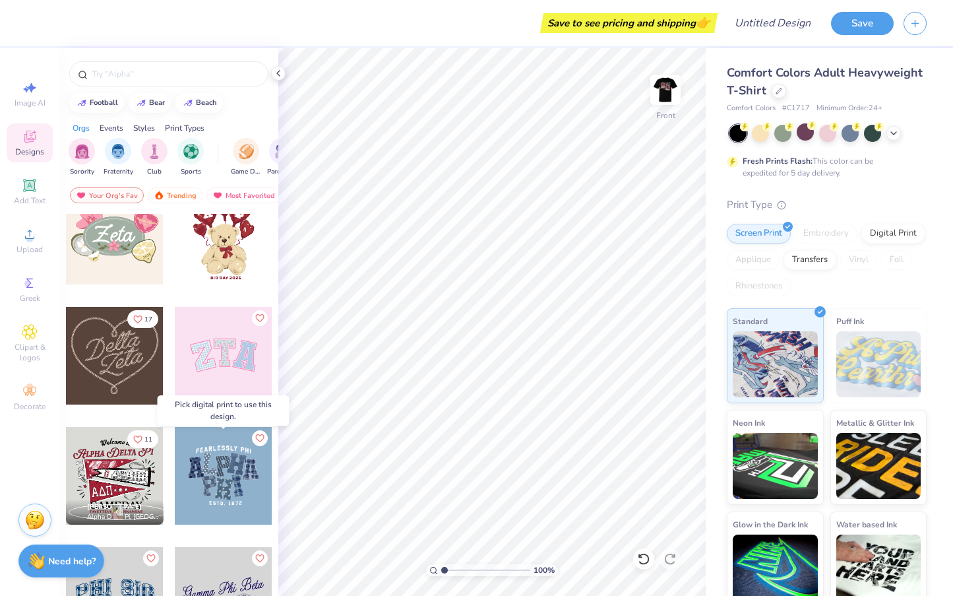
scroll to position [389, 0]
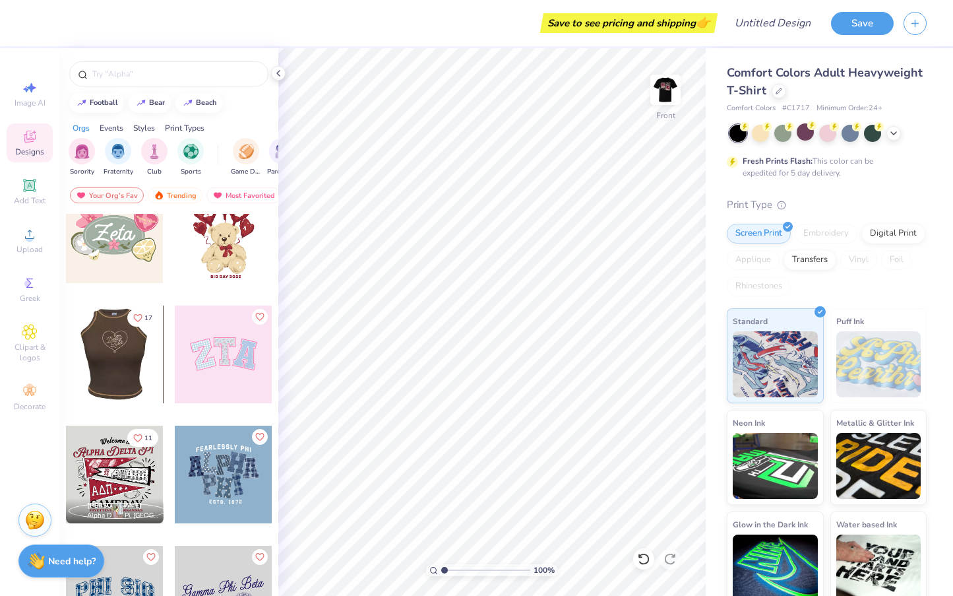
click at [122, 367] on div at bounding box center [114, 354] width 293 height 98
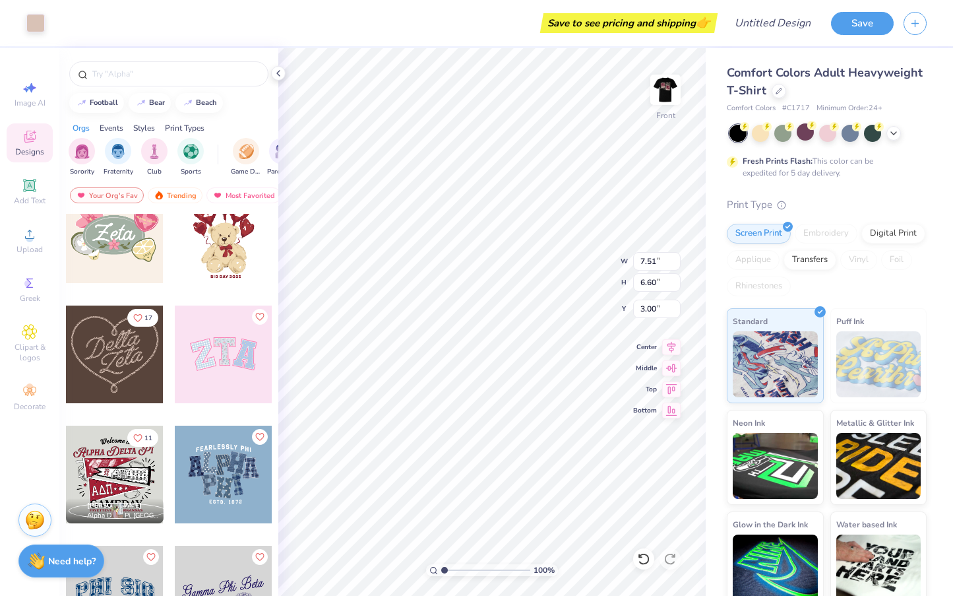
type input "7.40"
type input "9.67"
type input "8.51"
type input "5.24"
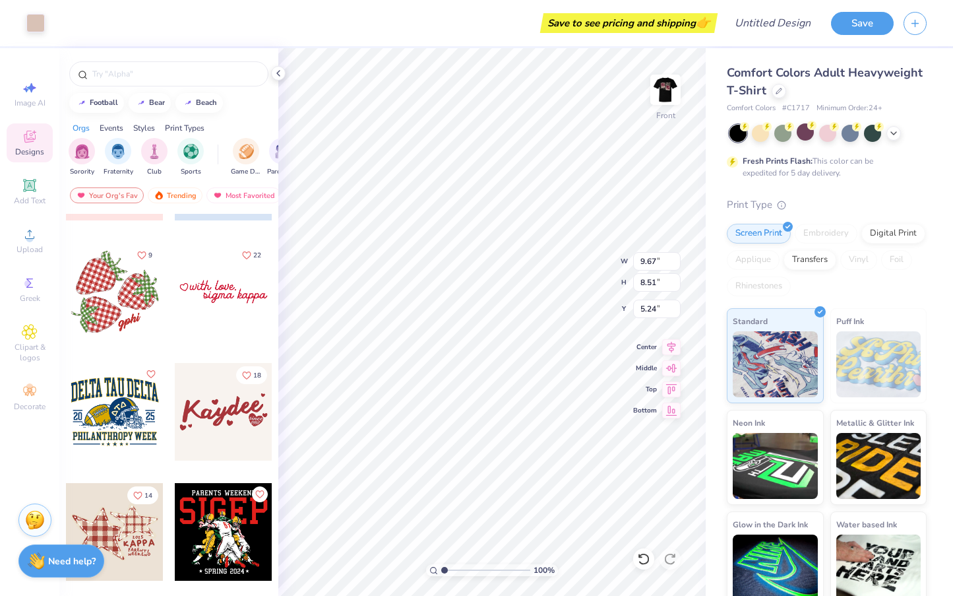
scroll to position [3691, 0]
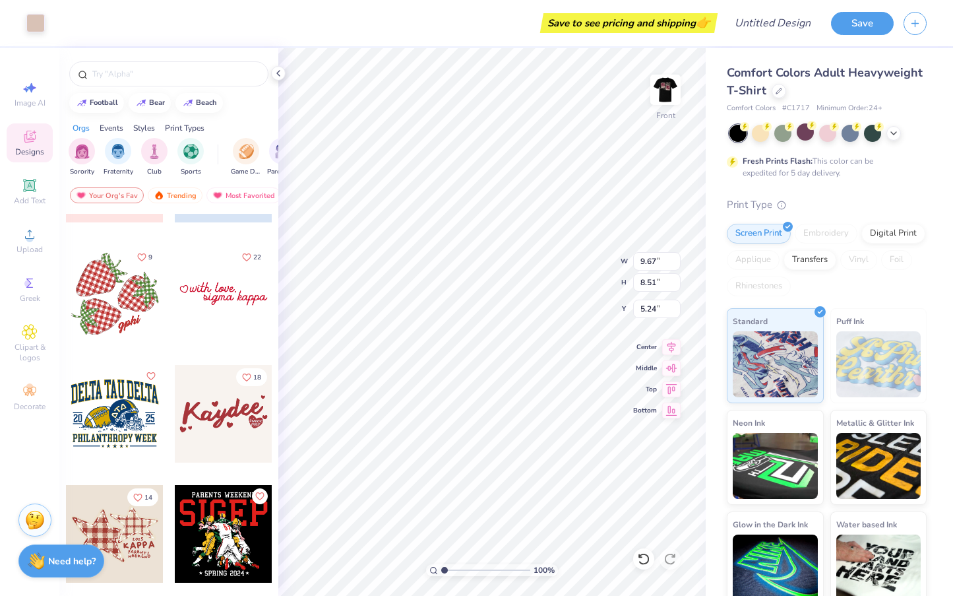
click at [243, 307] on div at bounding box center [224, 294] width 98 height 98
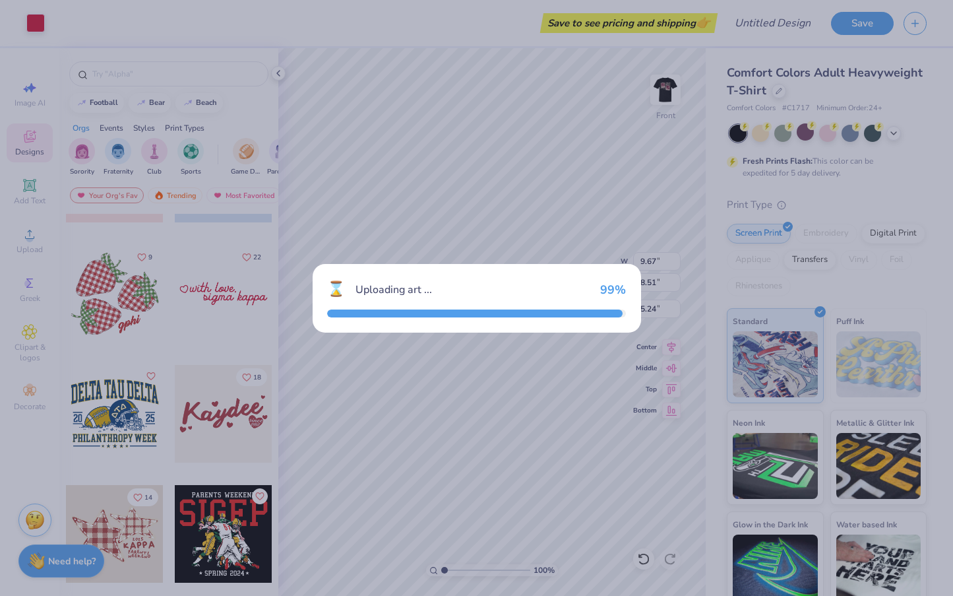
type input "8.35"
type input "2.10"
type input "3.00"
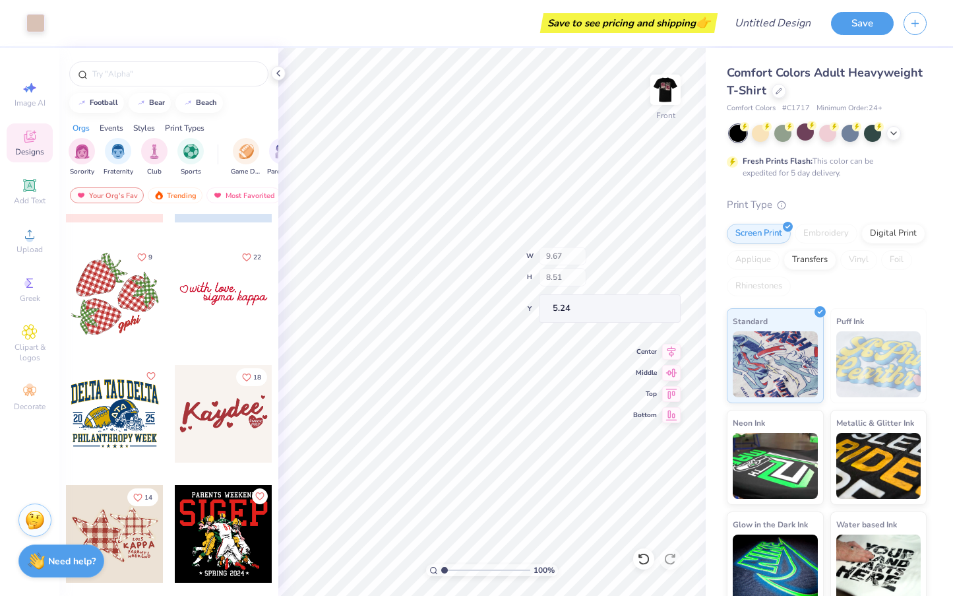
type input "4.85"
type input "3.19"
type input "8.49"
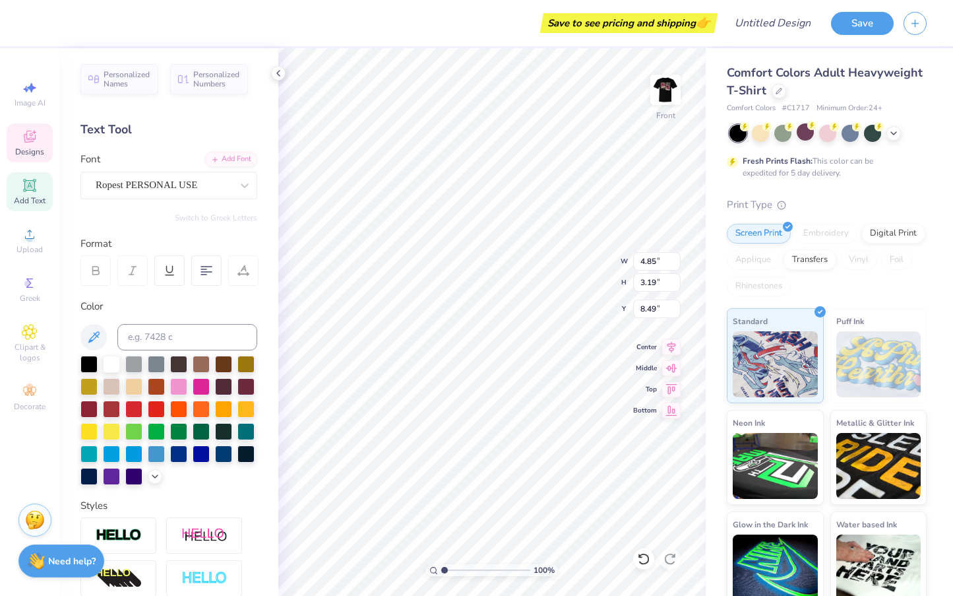
type input "6.15"
type input "3.42"
type input "6.67"
type textarea "we"
type input "1.64"
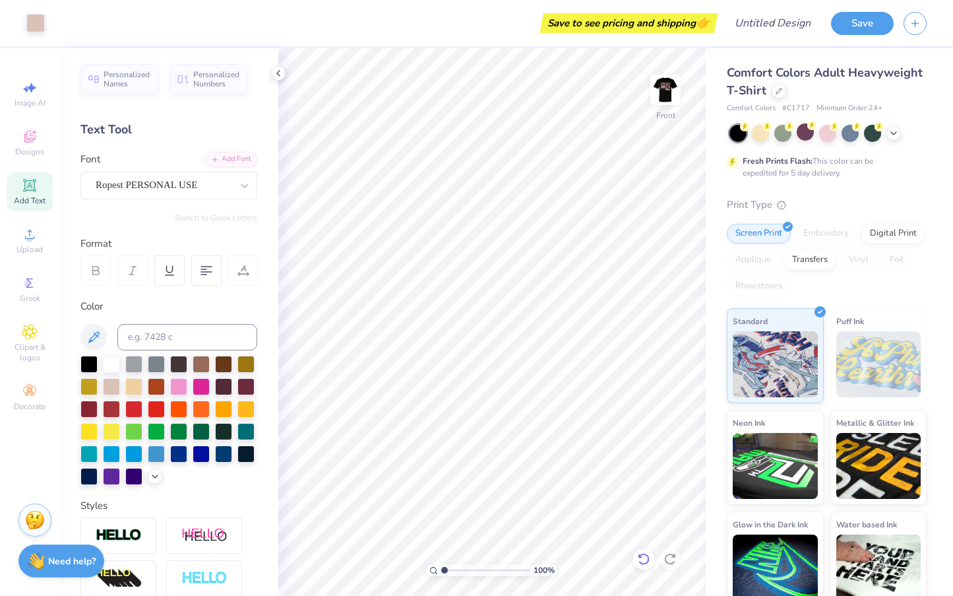
click at [643, 555] on icon at bounding box center [643, 559] width 11 height 12
click at [646, 561] on icon at bounding box center [643, 558] width 13 height 13
type input "15.12"
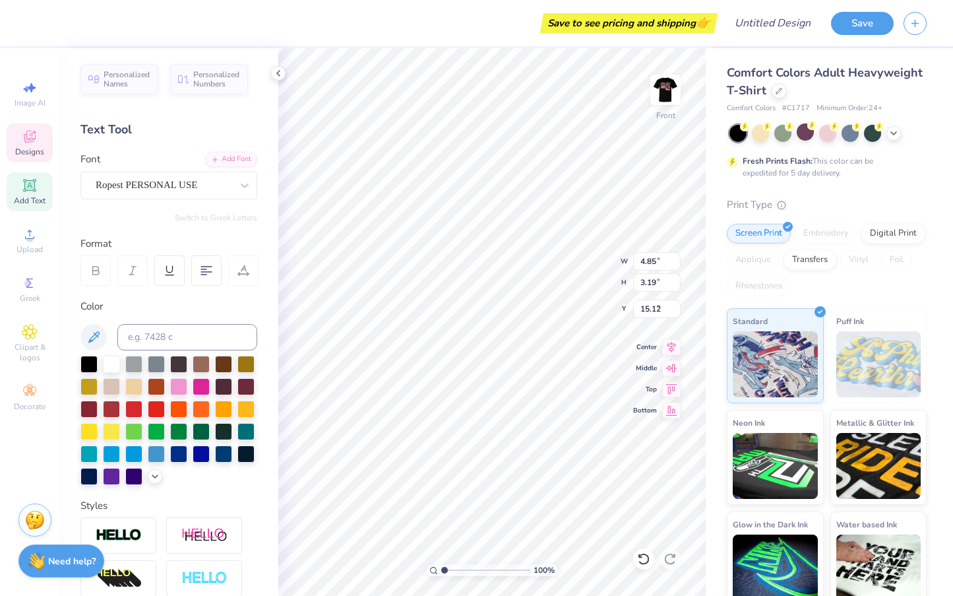
type input "6.15"
type input "3.42"
type input "1.29"
type input "9.67"
type input "8.51"
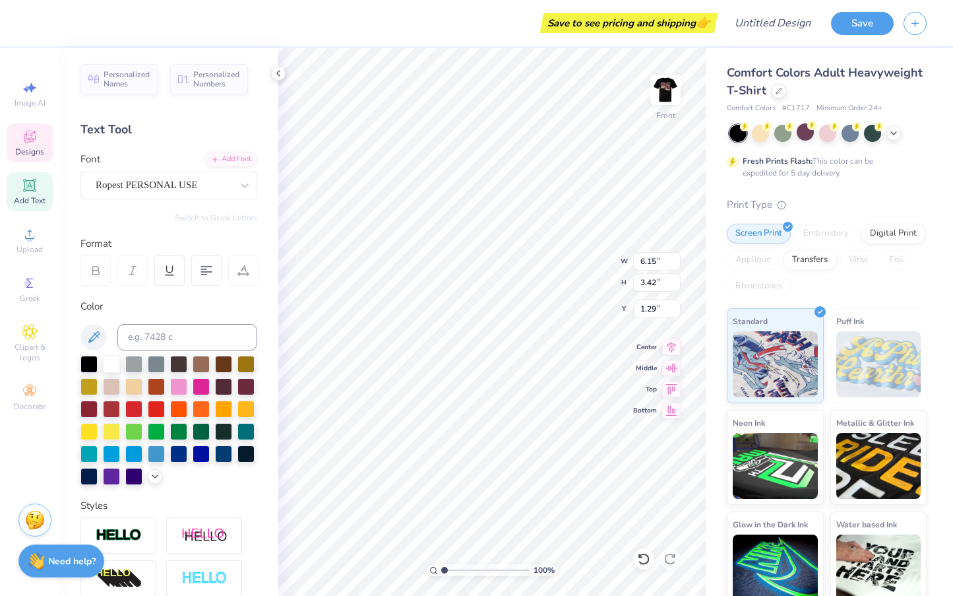
type input "5.24"
type input "7.32"
type input "6.44"
type input "7.31"
type input "7.83"
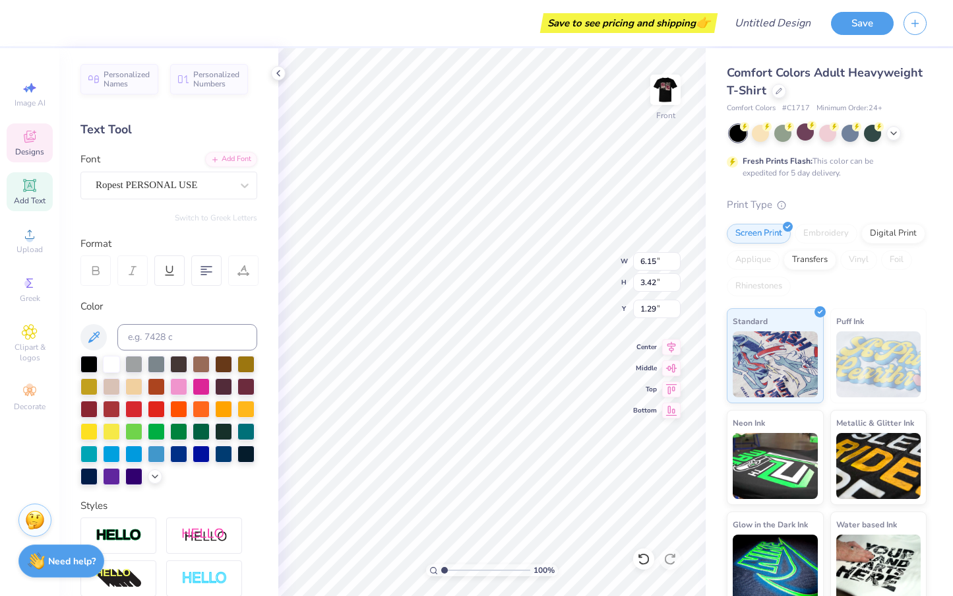
type textarea "We"
type input "4.16"
click at [644, 558] on icon at bounding box center [643, 558] width 13 height 13
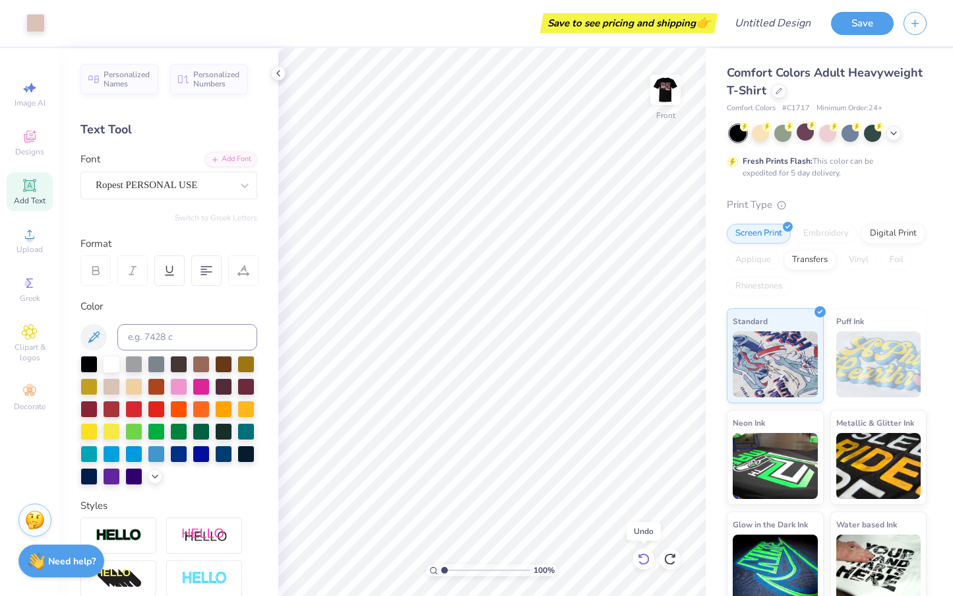
click at [644, 558] on icon at bounding box center [643, 558] width 13 height 13
click at [647, 559] on icon at bounding box center [643, 558] width 13 height 13
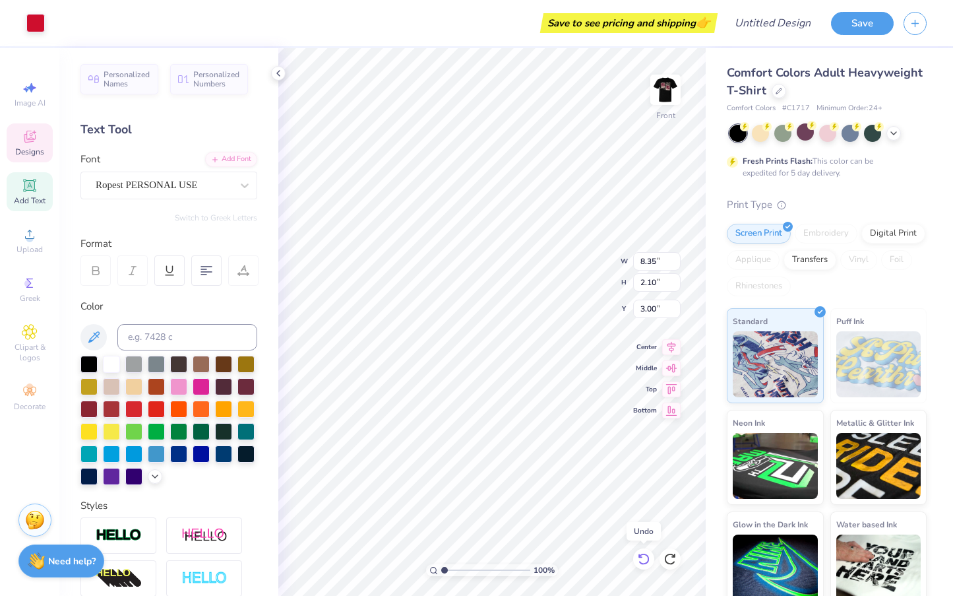
click at [647, 559] on icon at bounding box center [643, 558] width 13 height 13
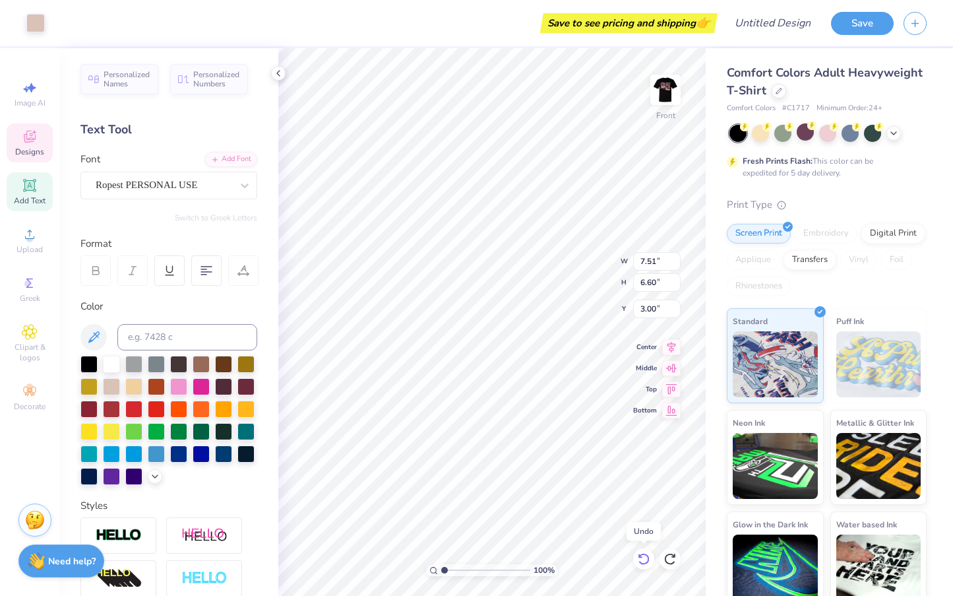
click at [647, 559] on icon at bounding box center [643, 558] width 13 height 13
click at [30, 135] on icon at bounding box center [30, 137] width 12 height 12
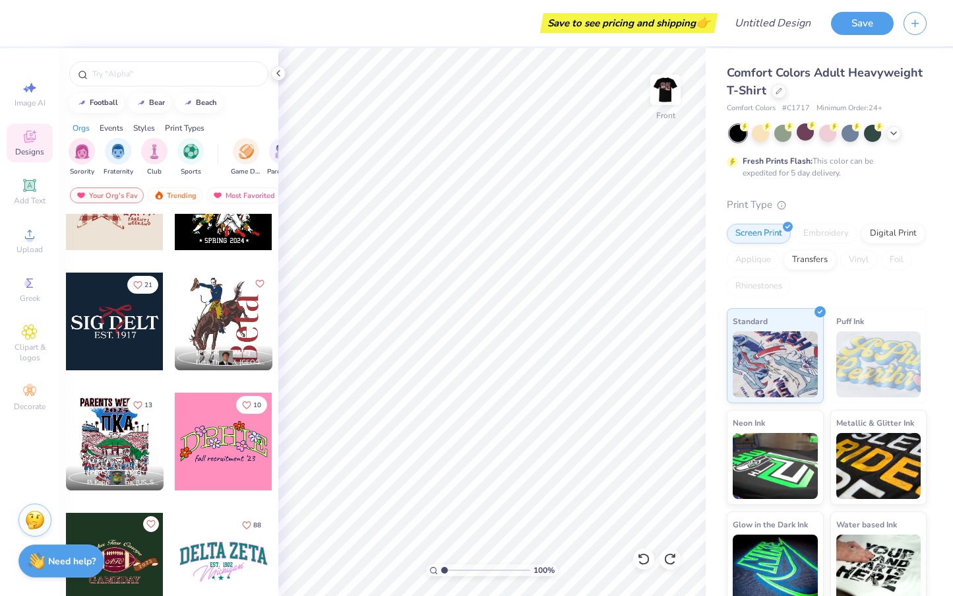
scroll to position [4034, 0]
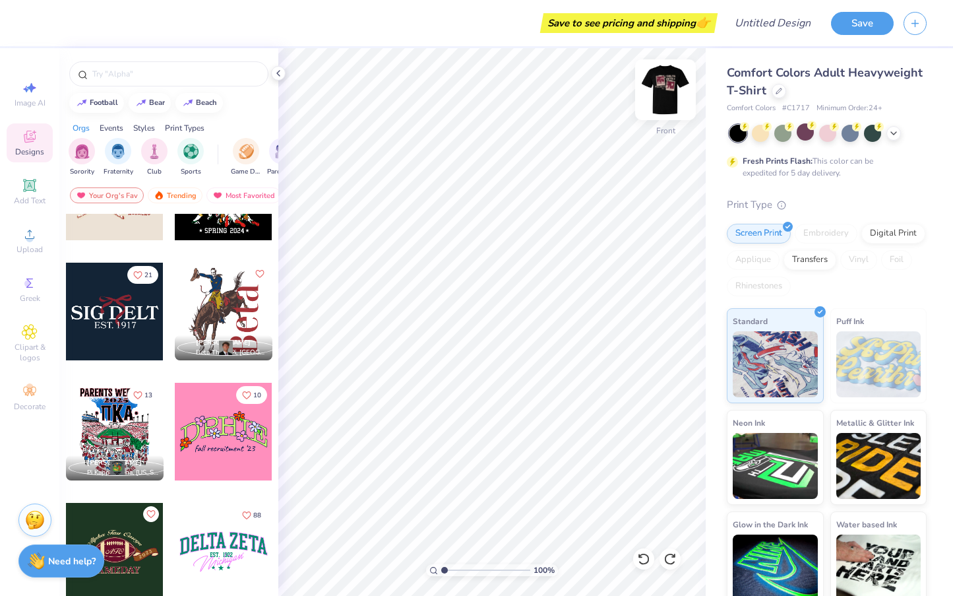
click at [662, 92] on img at bounding box center [665, 89] width 53 height 53
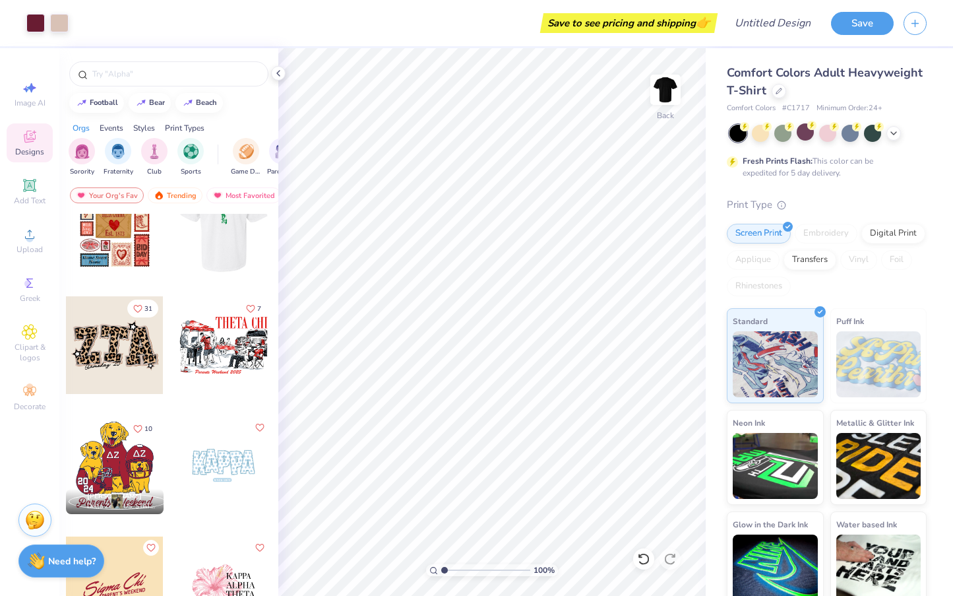
scroll to position [2201, 0]
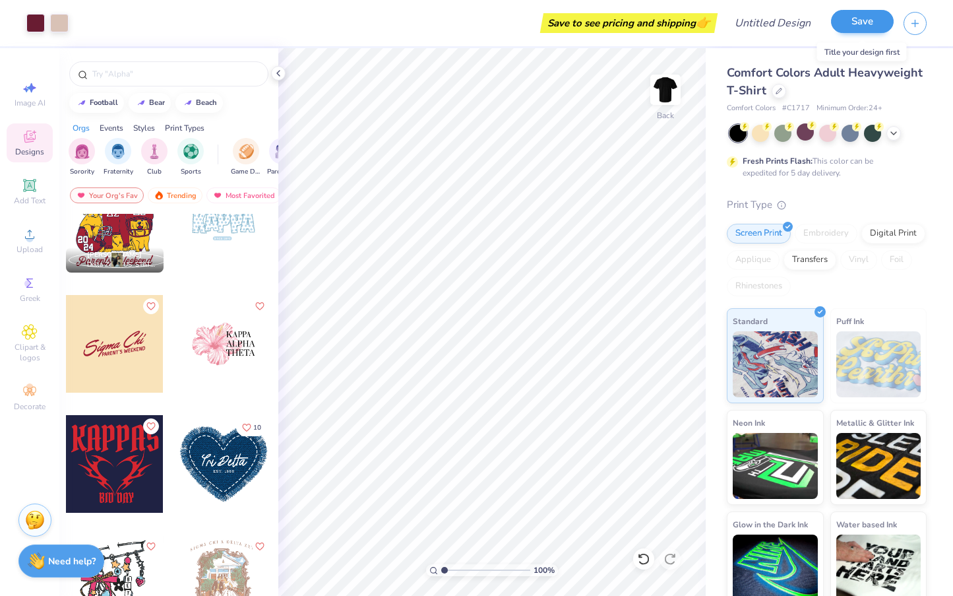
click at [860, 15] on button "Save" at bounding box center [862, 21] width 63 height 23
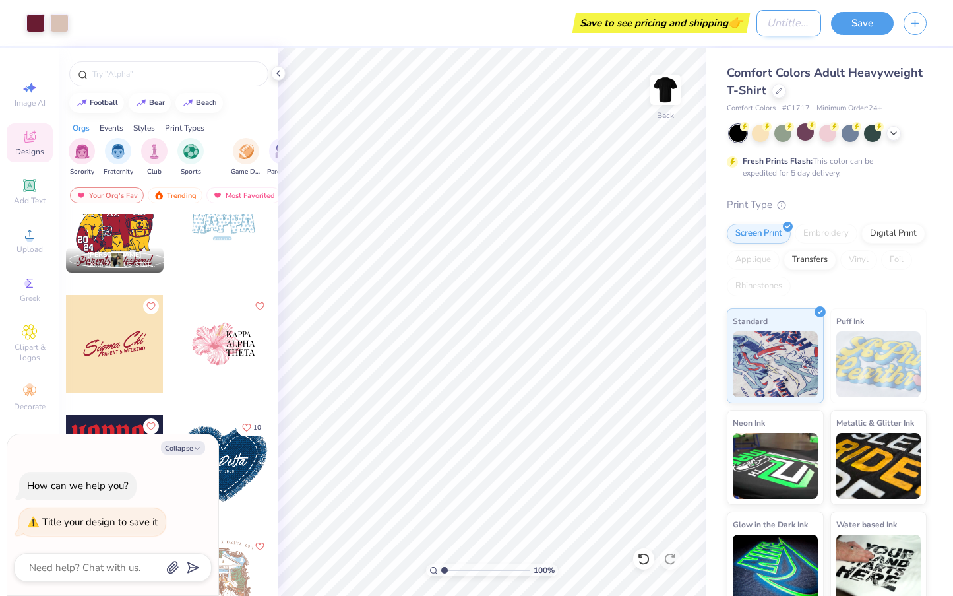
type textarea "x"
click at [770, 23] on input "Design Title" at bounding box center [789, 23] width 65 height 26
type input "h"
type textarea "x"
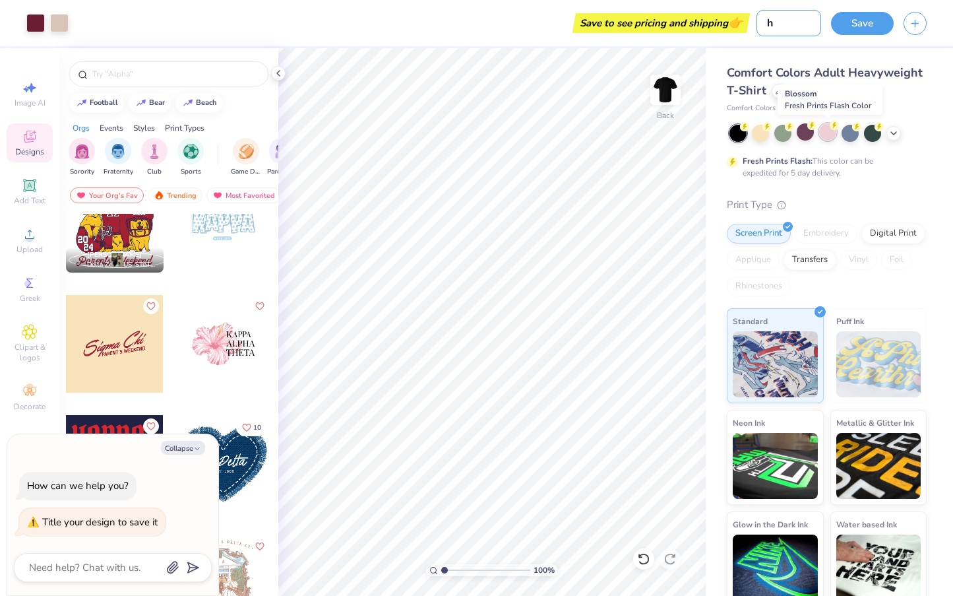
type input "ho"
type textarea "x"
type input "hom"
type textarea "x"
type input "home"
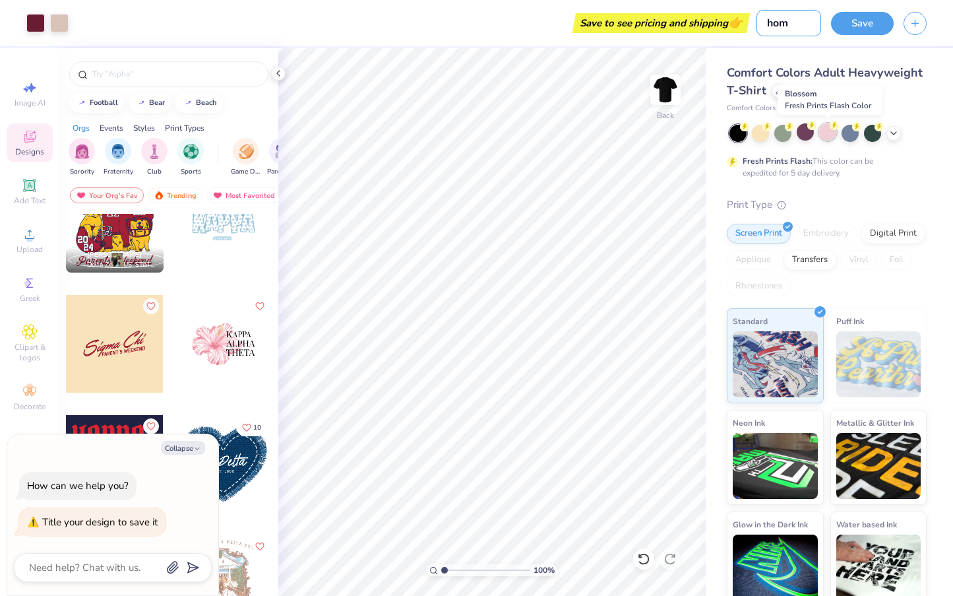
type textarea "x"
type input "homec"
type textarea "x"
type input "homeco"
type textarea "x"
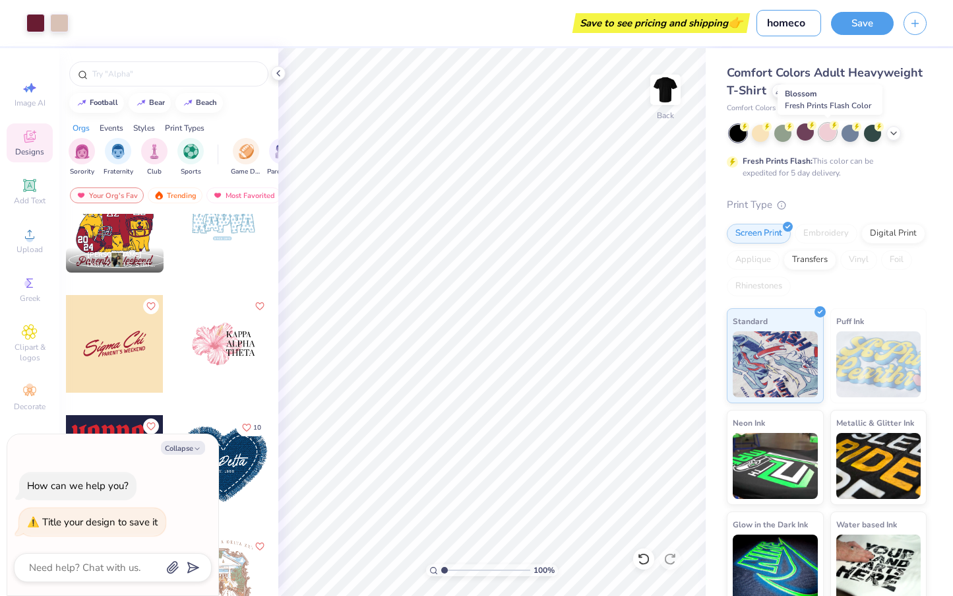
type input "homecom"
type textarea "x"
type input "homecomi"
type textarea "x"
type input "homecomin"
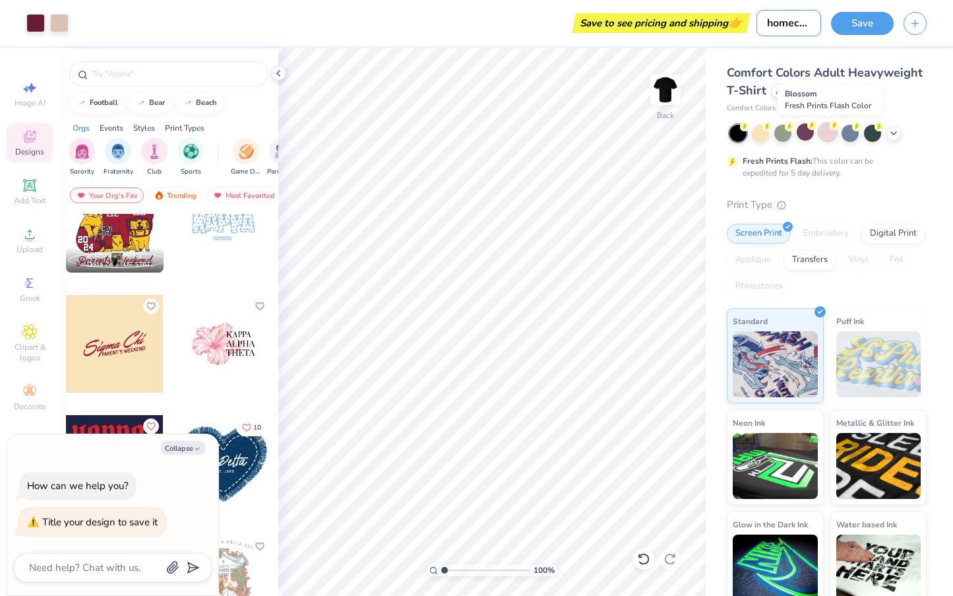
type textarea "x"
type input "homecoming"
type textarea "x"
type input "homecoming"
type textarea "x"
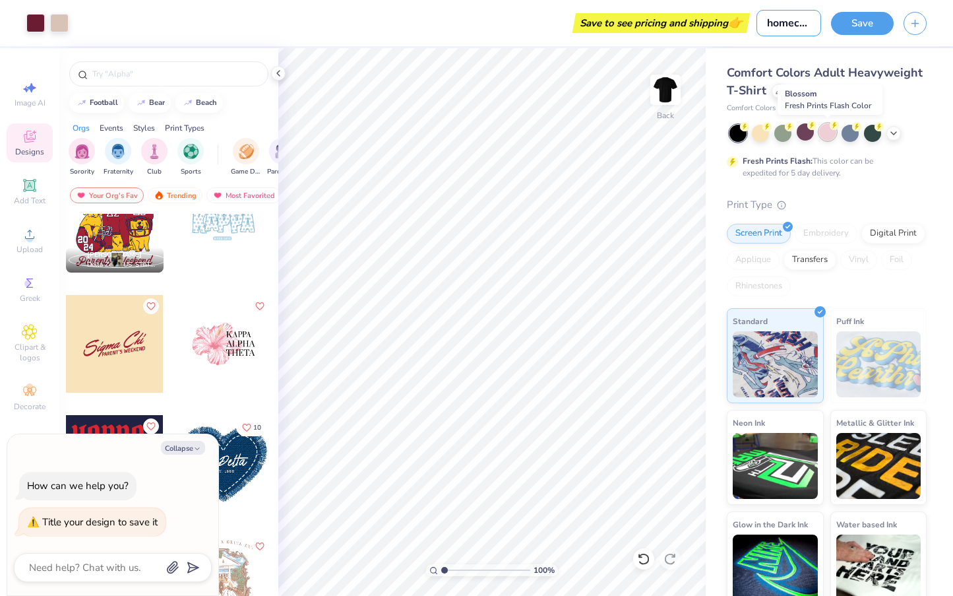
type input "homecoming 2"
type textarea "x"
type input "homecoming 20"
type textarea "x"
type input "homecoming 202"
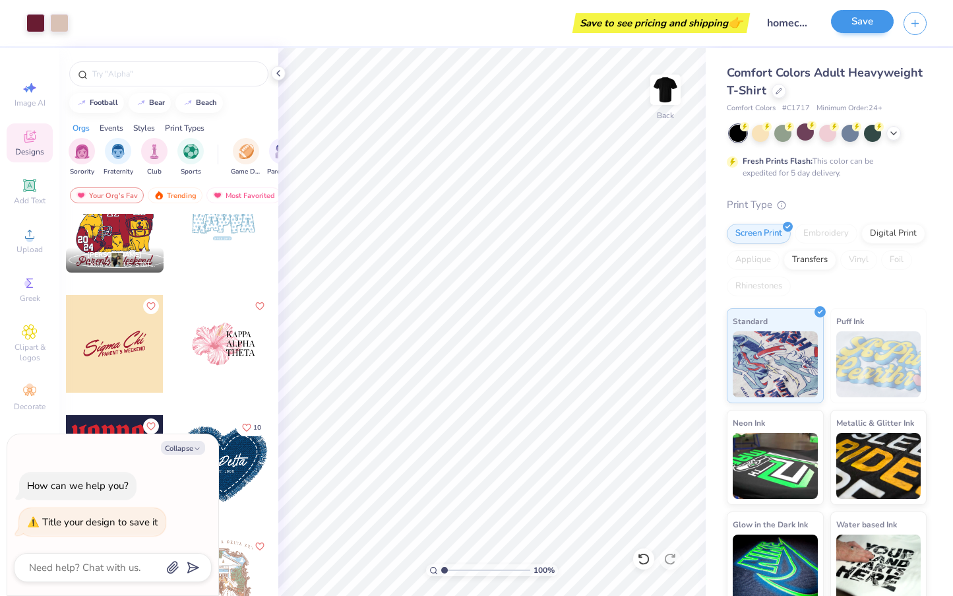
click at [866, 26] on button "Save" at bounding box center [862, 21] width 63 height 23
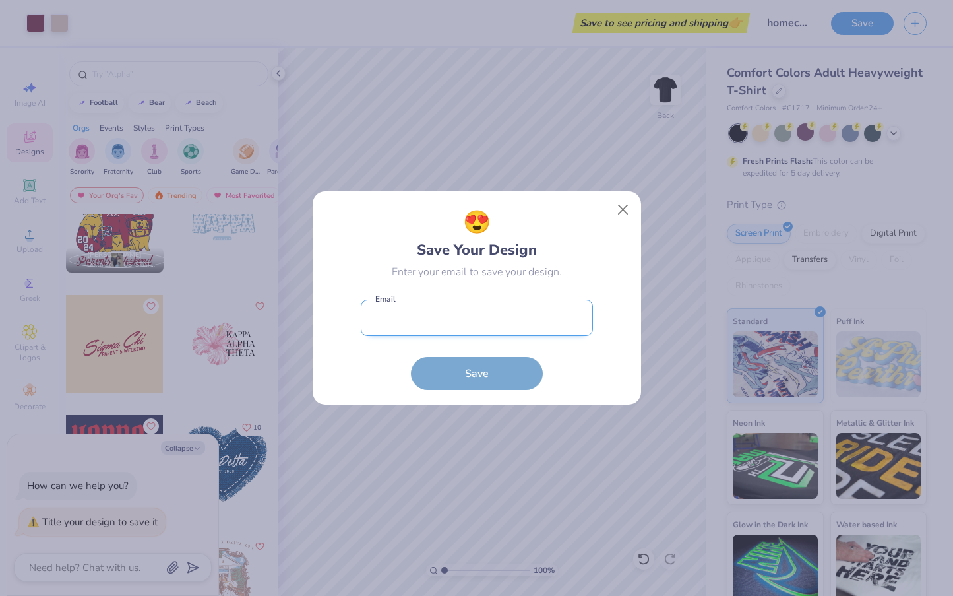
click at [460, 333] on input "email" at bounding box center [477, 317] width 232 height 36
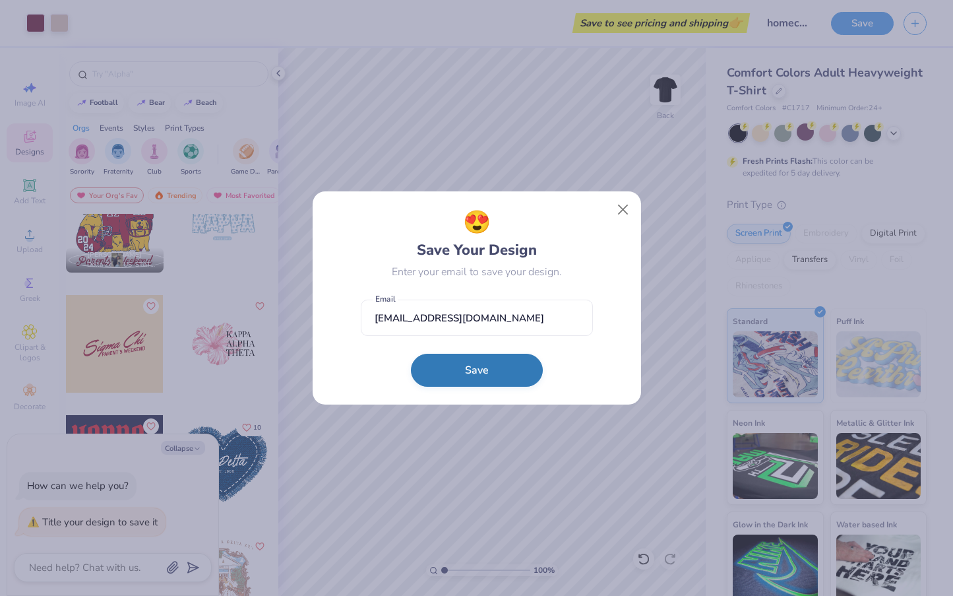
click at [475, 377] on button "Save" at bounding box center [477, 370] width 132 height 33
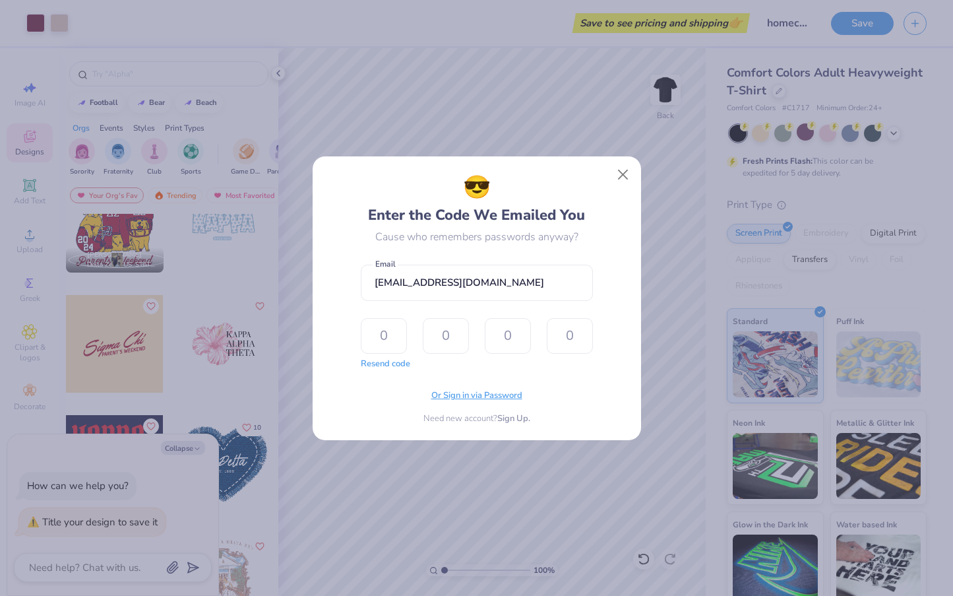
click at [479, 398] on span "Or Sign in via Password" at bounding box center [476, 395] width 91 height 13
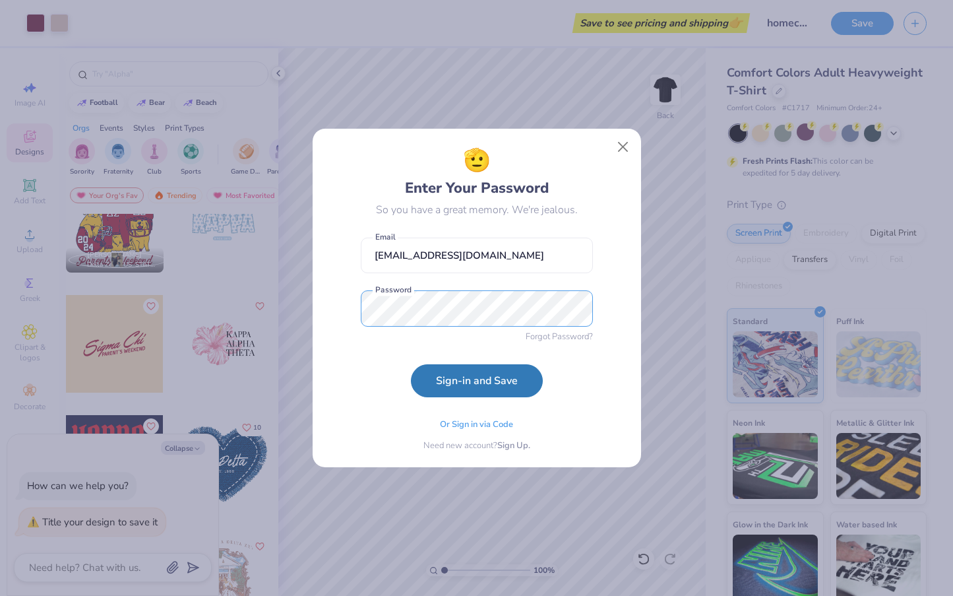
click at [476, 381] on button "Sign-in and Save" at bounding box center [477, 380] width 132 height 33
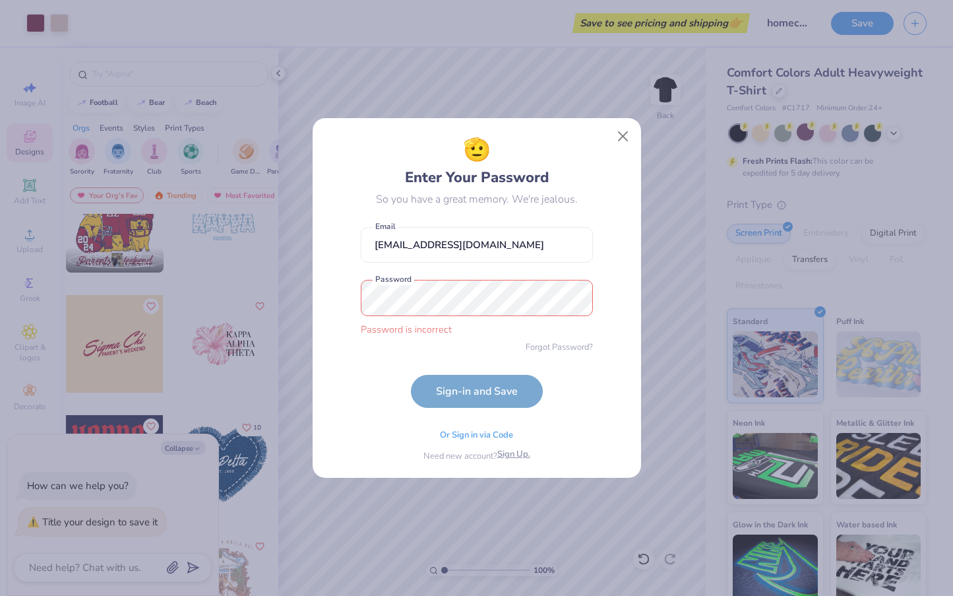
click at [517, 456] on span "Sign Up." at bounding box center [513, 454] width 33 height 13
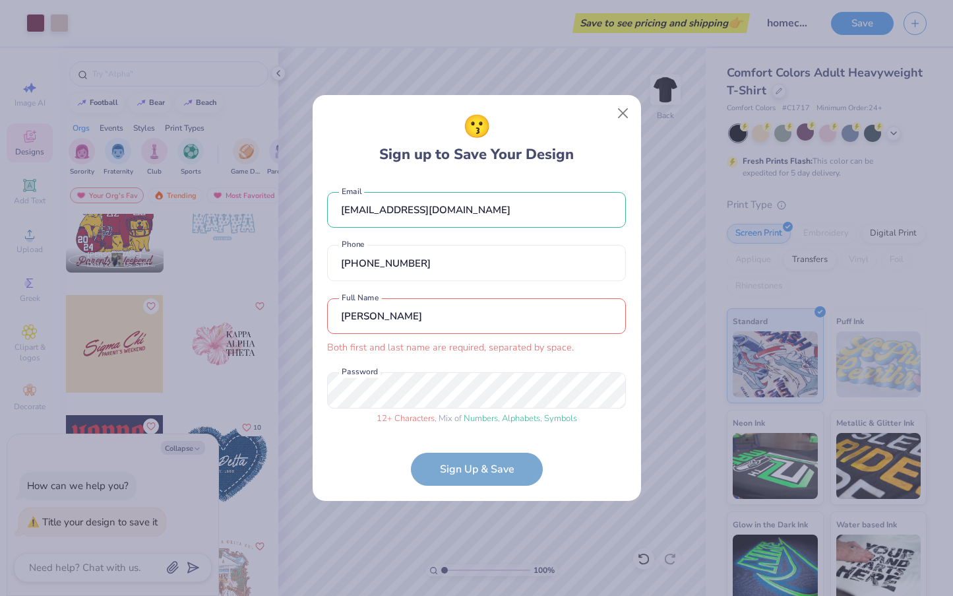
click at [504, 477] on form "[EMAIL_ADDRESS][DOMAIN_NAME] Email [PHONE_NUMBER] Phone [PERSON_NAME] Both firs…" at bounding box center [476, 332] width 299 height 307
click at [493, 472] on form "[EMAIL_ADDRESS][DOMAIN_NAME] Email [PHONE_NUMBER] Phone [PERSON_NAME] Both firs…" at bounding box center [476, 332] width 299 height 307
click at [509, 462] on form "[EMAIL_ADDRESS][DOMAIN_NAME] Email [PHONE_NUMBER] Phone [PERSON_NAME] Both firs…" at bounding box center [476, 332] width 299 height 307
click at [319, 393] on div "😗 Sign up to Save Your Design [EMAIL_ADDRESS][DOMAIN_NAME] Email [PHONE_NUMBER]…" at bounding box center [477, 297] width 329 height 405
click at [458, 467] on form "[EMAIL_ADDRESS][DOMAIN_NAME] Email [PHONE_NUMBER] Phone [PERSON_NAME] Both firs…" at bounding box center [476, 332] width 299 height 307
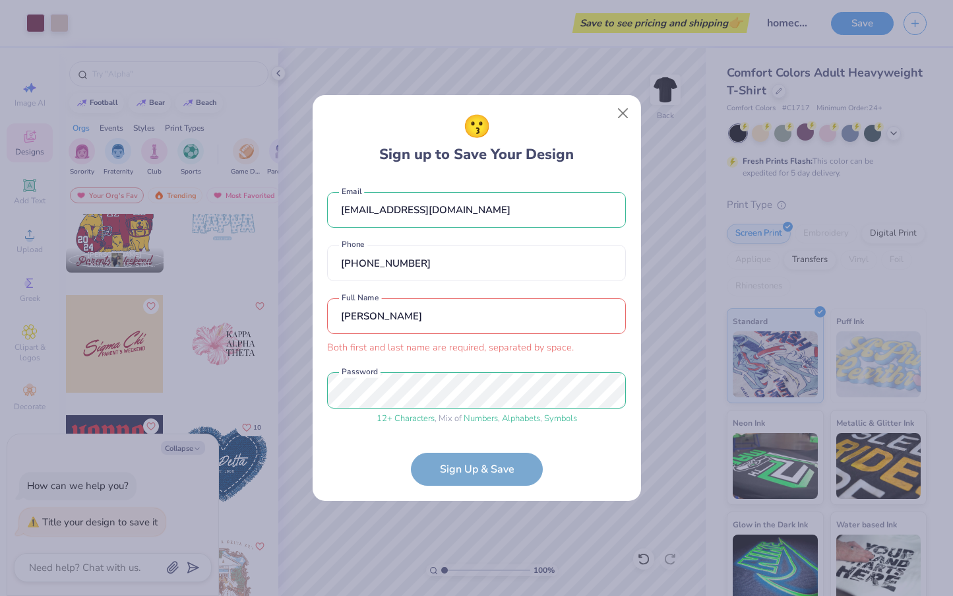
click at [465, 315] on input "[PERSON_NAME]" at bounding box center [476, 316] width 299 height 36
click at [345, 317] on input "[PERSON_NAME]" at bounding box center [476, 316] width 299 height 36
click at [389, 315] on input "[PERSON_NAME]" at bounding box center [476, 316] width 299 height 36
click at [382, 319] on input "[PERSON_NAME]" at bounding box center [476, 316] width 299 height 36
drag, startPoint x: 491, startPoint y: 327, endPoint x: 380, endPoint y: 327, distance: 111.5
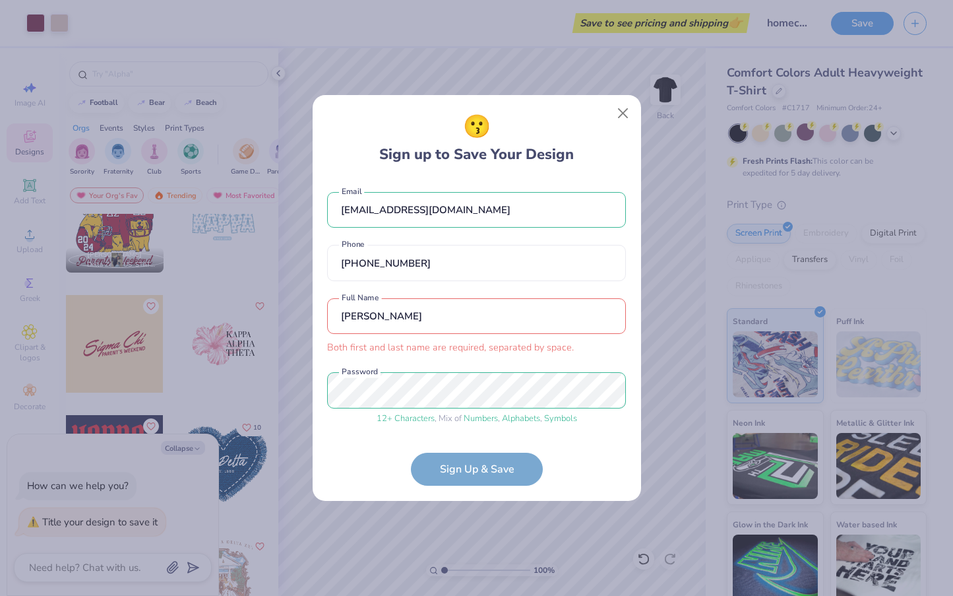
click at [376, 325] on input "[PERSON_NAME]" at bounding box center [476, 316] width 299 height 36
click at [605, 315] on input "[PERSON_NAME]" at bounding box center [476, 316] width 299 height 36
click at [372, 318] on input "[PERSON_NAME]" at bounding box center [476, 316] width 299 height 36
click at [360, 318] on input "[PERSON_NAME]" at bounding box center [476, 316] width 299 height 36
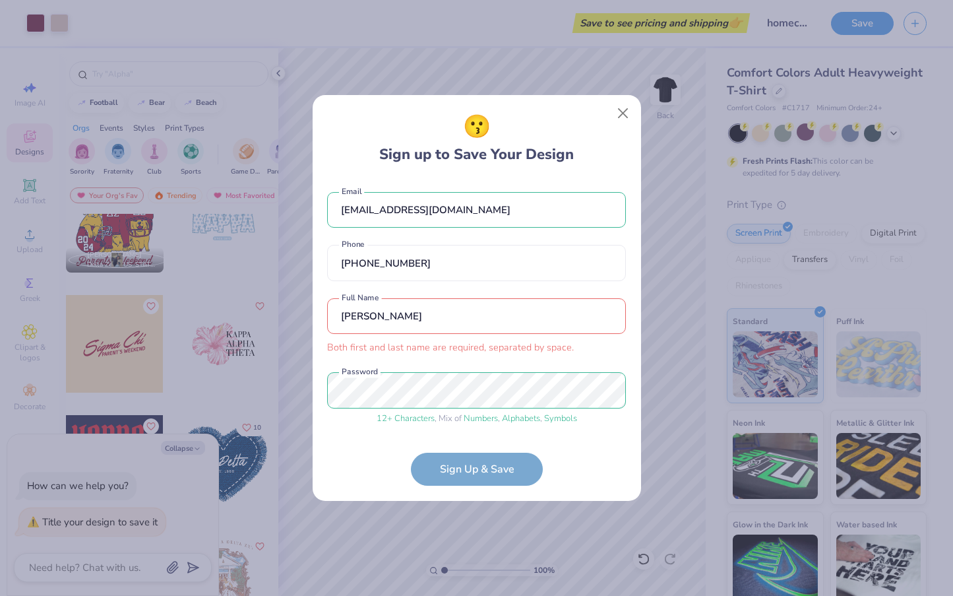
click at [360, 318] on input "[PERSON_NAME]" at bounding box center [476, 316] width 299 height 36
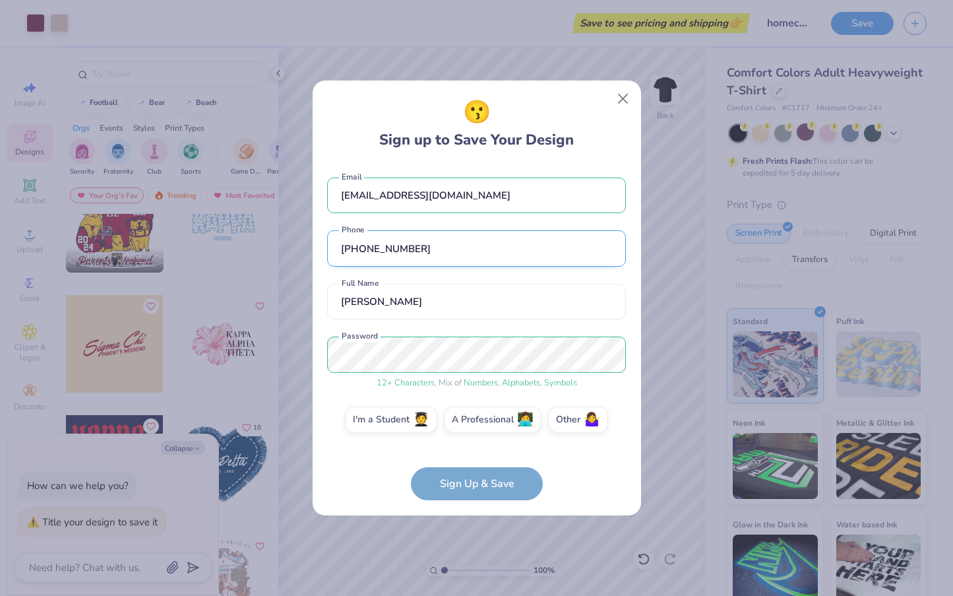
click at [541, 241] on input "[PHONE_NUMBER]" at bounding box center [476, 248] width 299 height 36
click at [489, 476] on form "[EMAIL_ADDRESS][DOMAIN_NAME] Email [PHONE_NUMBER] Phone [PERSON_NAME] Full Name…" at bounding box center [476, 332] width 299 height 336
click at [402, 421] on label "I'm a Student 🧑‍🎓" at bounding box center [391, 417] width 92 height 26
click at [472, 421] on input "I'm a Student 🧑‍🎓" at bounding box center [476, 423] width 9 height 9
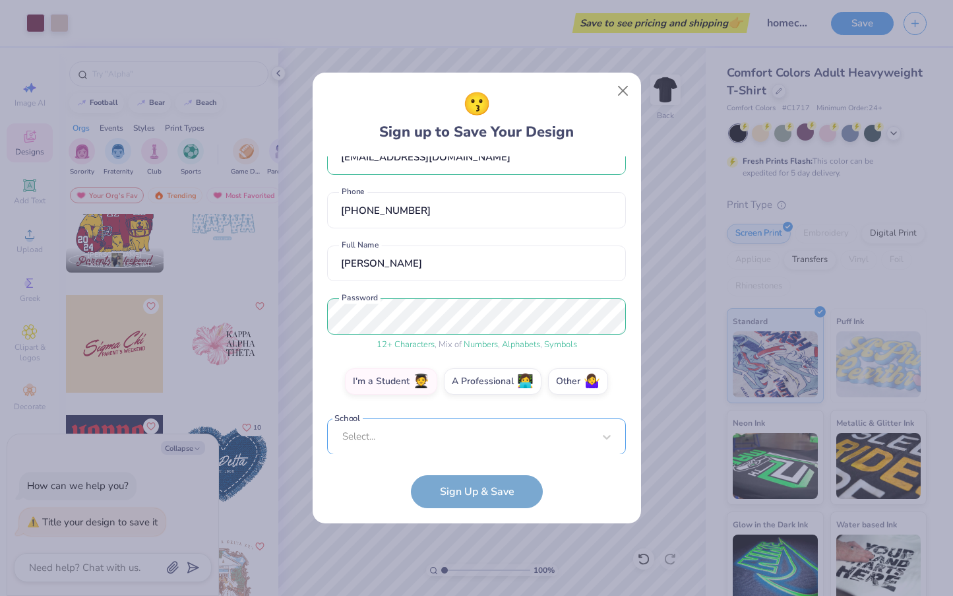
click at [526, 439] on div "Select..." at bounding box center [476, 436] width 299 height 36
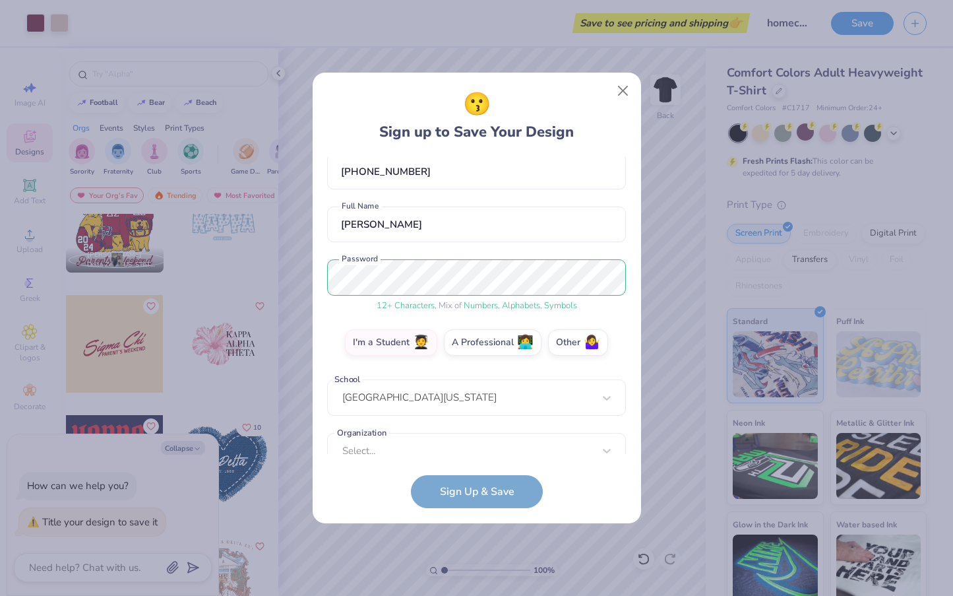
scroll to position [90, 0]
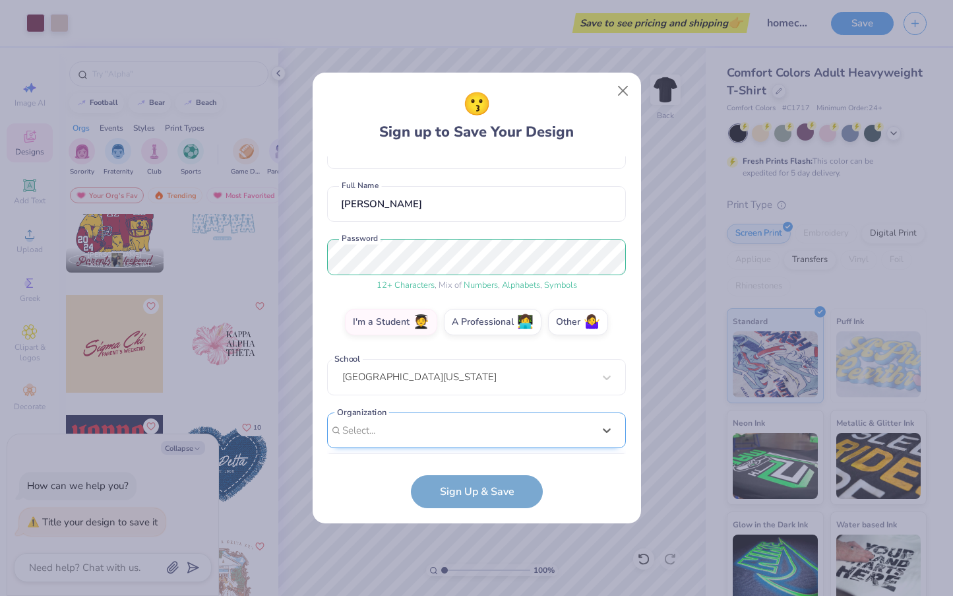
click at [389, 432] on div "option focused, 1 of 15. 15 results available. Use Up and Down to choose option…" at bounding box center [476, 532] width 299 height 241
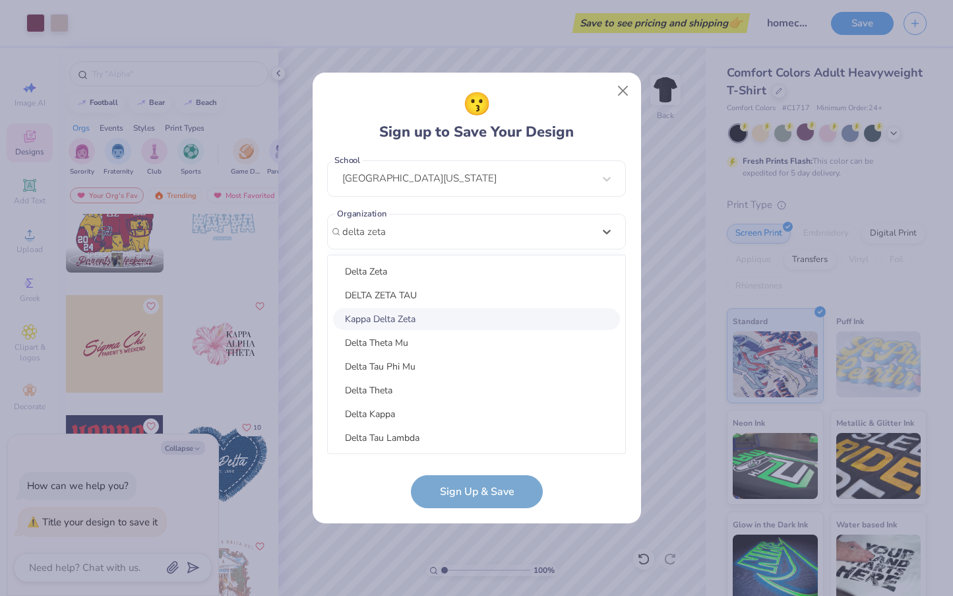
scroll to position [5, 0]
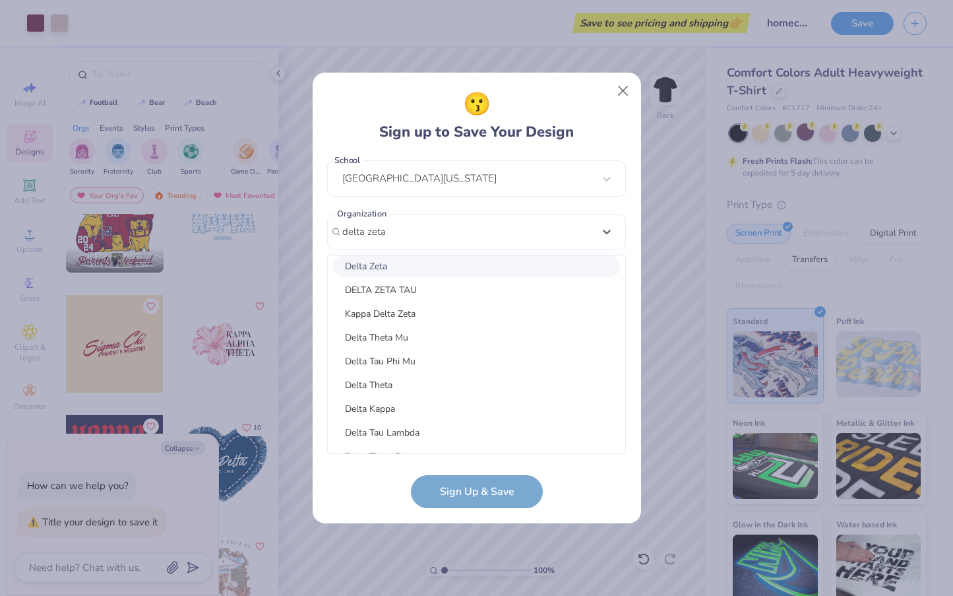
click at [490, 267] on div "Delta Zeta" at bounding box center [476, 266] width 287 height 22
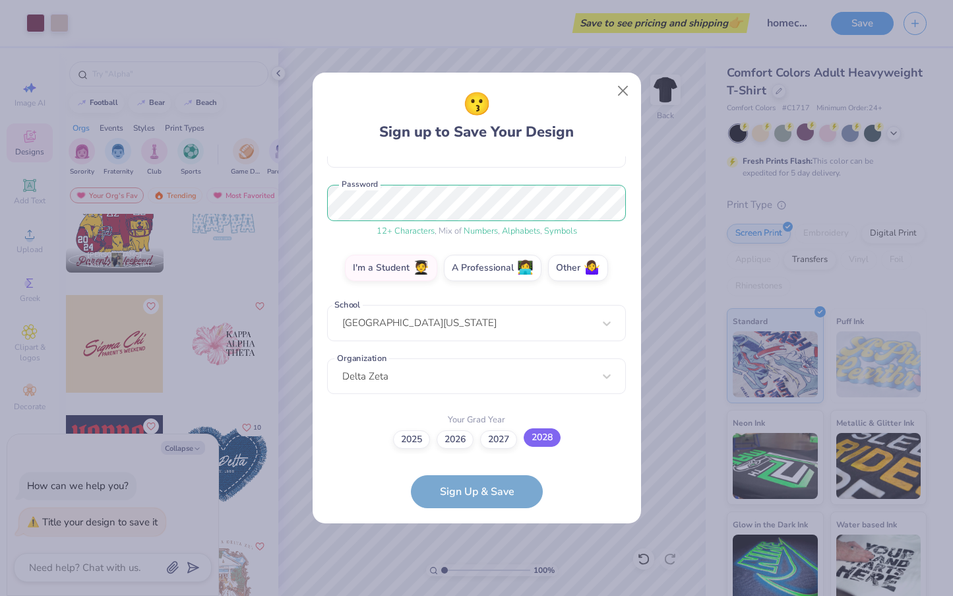
click at [544, 437] on label "2028" at bounding box center [542, 437] width 37 height 18
click at [481, 579] on input "2028" at bounding box center [476, 583] width 9 height 9
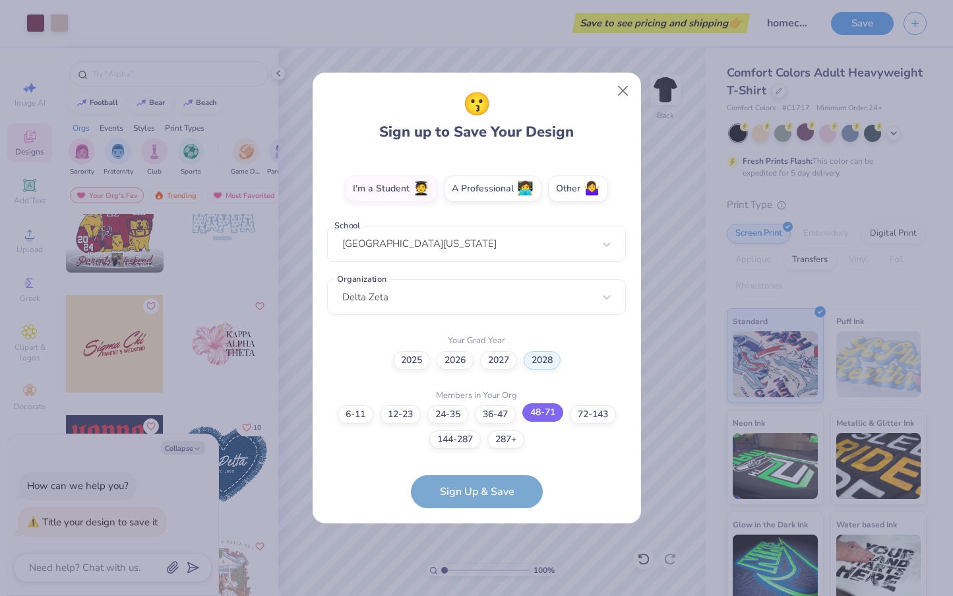
click at [553, 415] on label "48-71" at bounding box center [542, 412] width 41 height 18
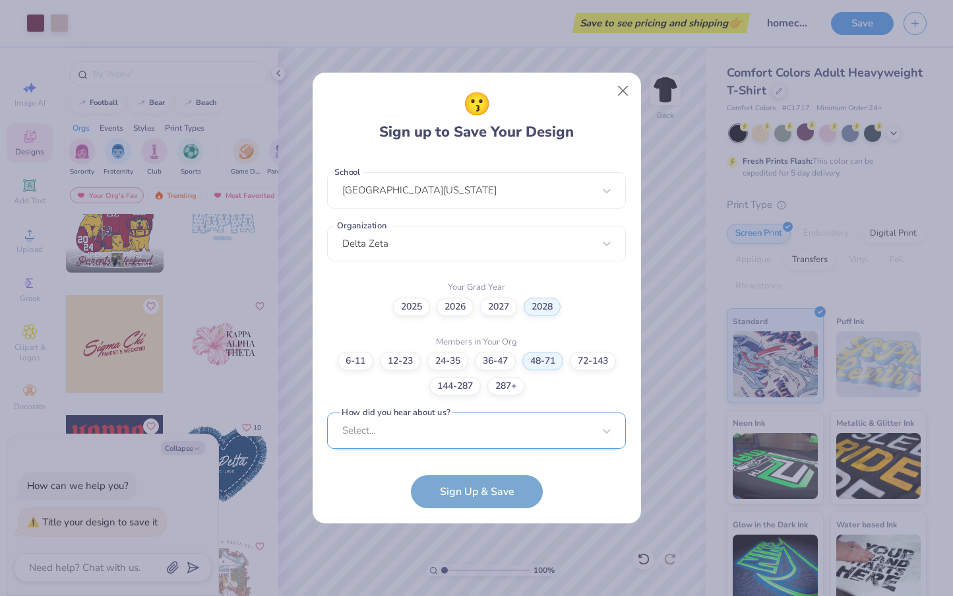
scroll to position [474, 0]
click at [517, 420] on div "Select..." at bounding box center [476, 430] width 299 height 36
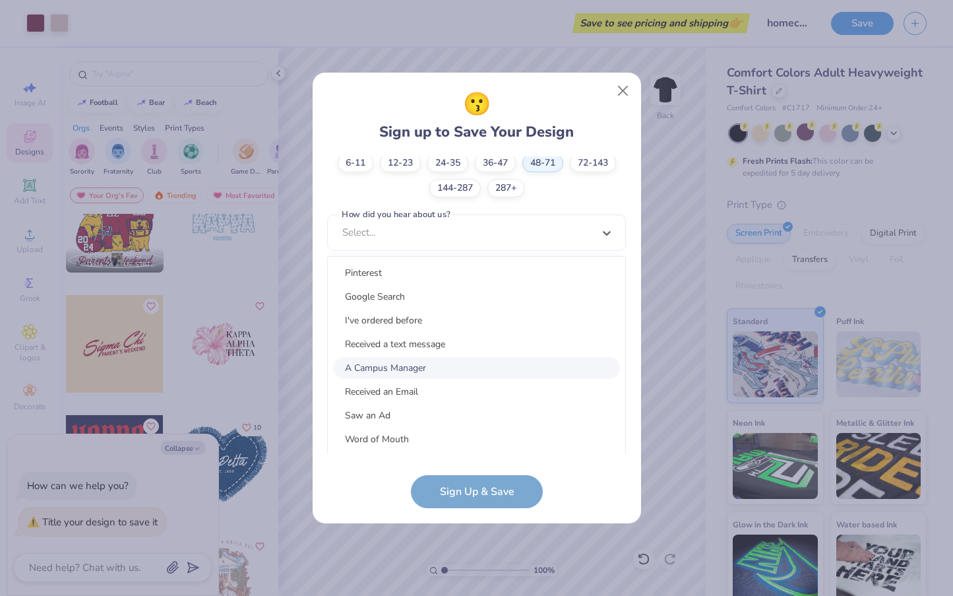
click at [490, 361] on div "A Campus Manager" at bounding box center [476, 368] width 287 height 22
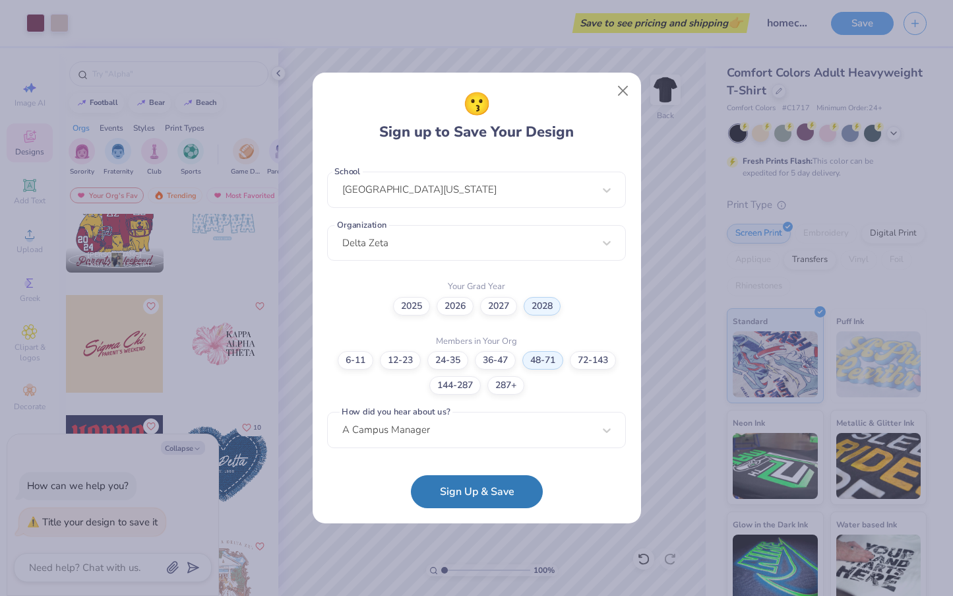
scroll to position [276, 0]
click at [489, 497] on button "Sign Up & Save" at bounding box center [477, 488] width 132 height 33
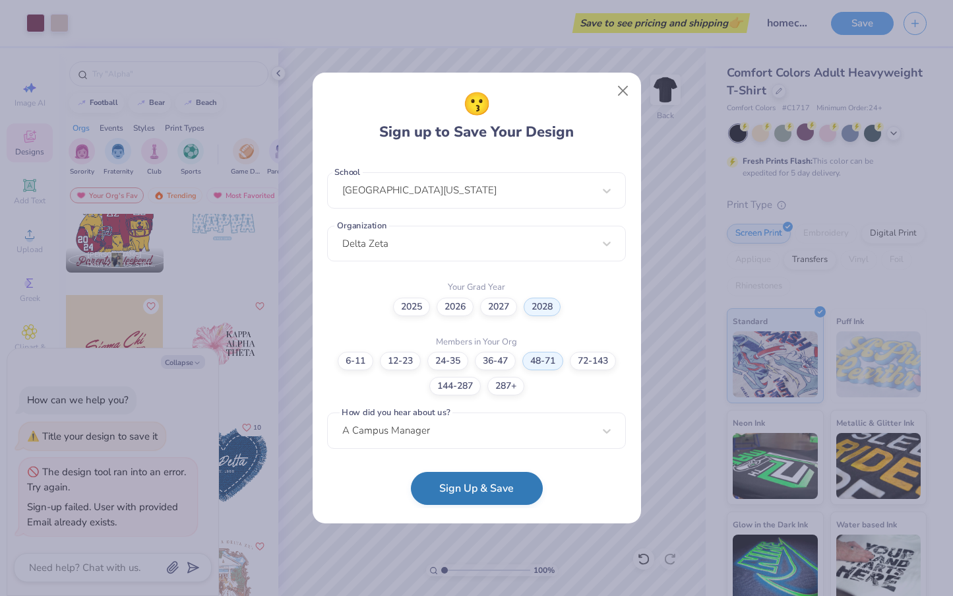
click at [519, 489] on button "Sign Up & Save" at bounding box center [477, 488] width 132 height 33
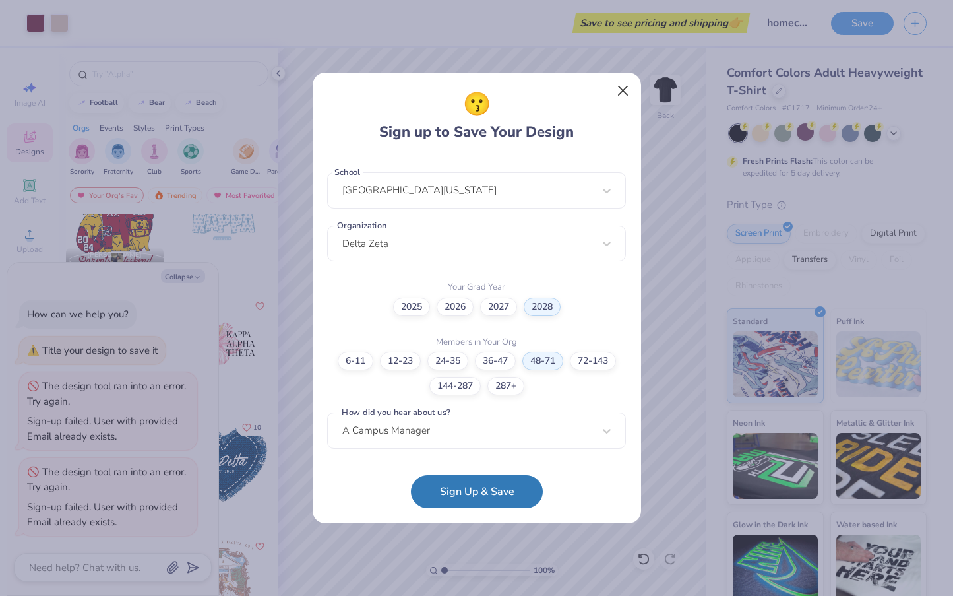
click at [625, 95] on button "Close" at bounding box center [622, 91] width 25 height 25
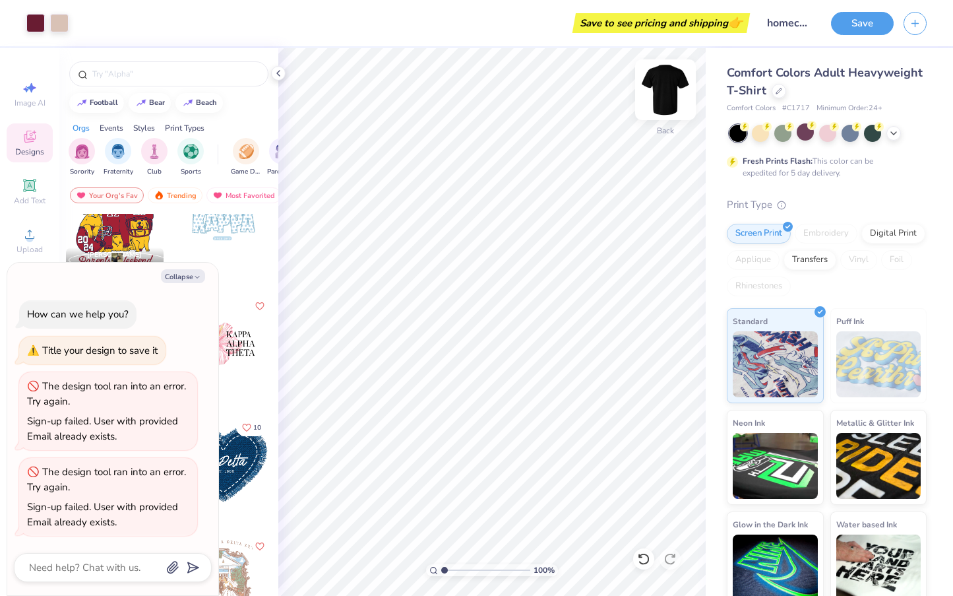
click at [669, 90] on img at bounding box center [665, 89] width 53 height 53
click at [669, 90] on img at bounding box center [665, 90] width 26 height 26
click at [185, 287] on div "Collapse How can we help you? Title your design to save it The design tool ran …" at bounding box center [112, 429] width 211 height 332
